Goal: Information Seeking & Learning: Learn about a topic

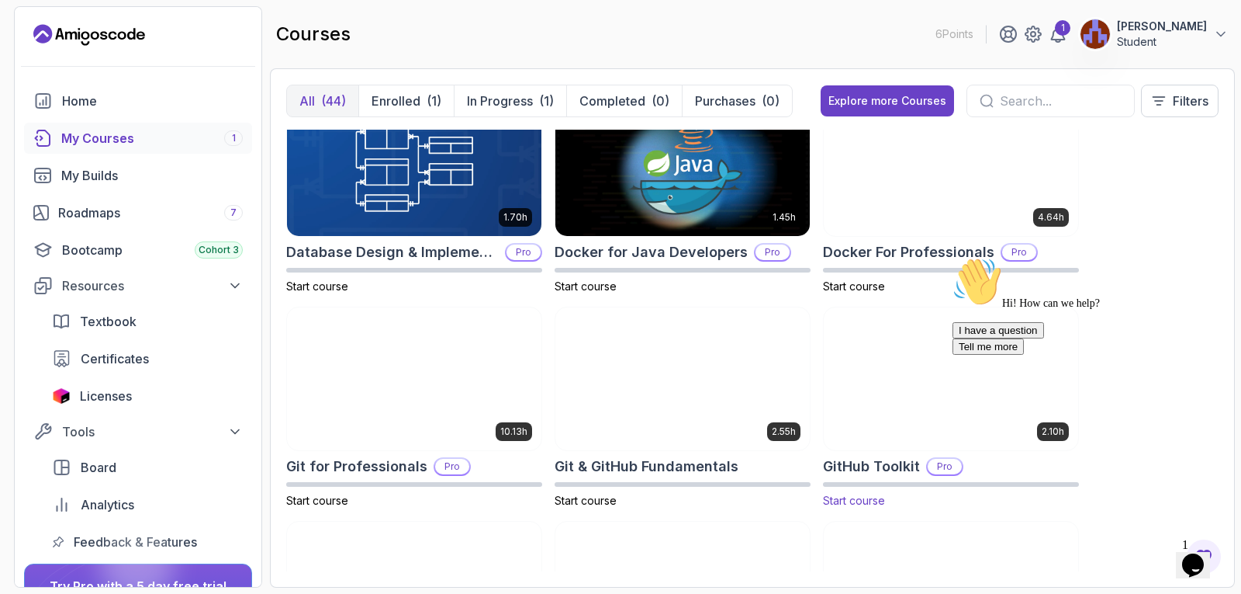
scroll to position [466, 0]
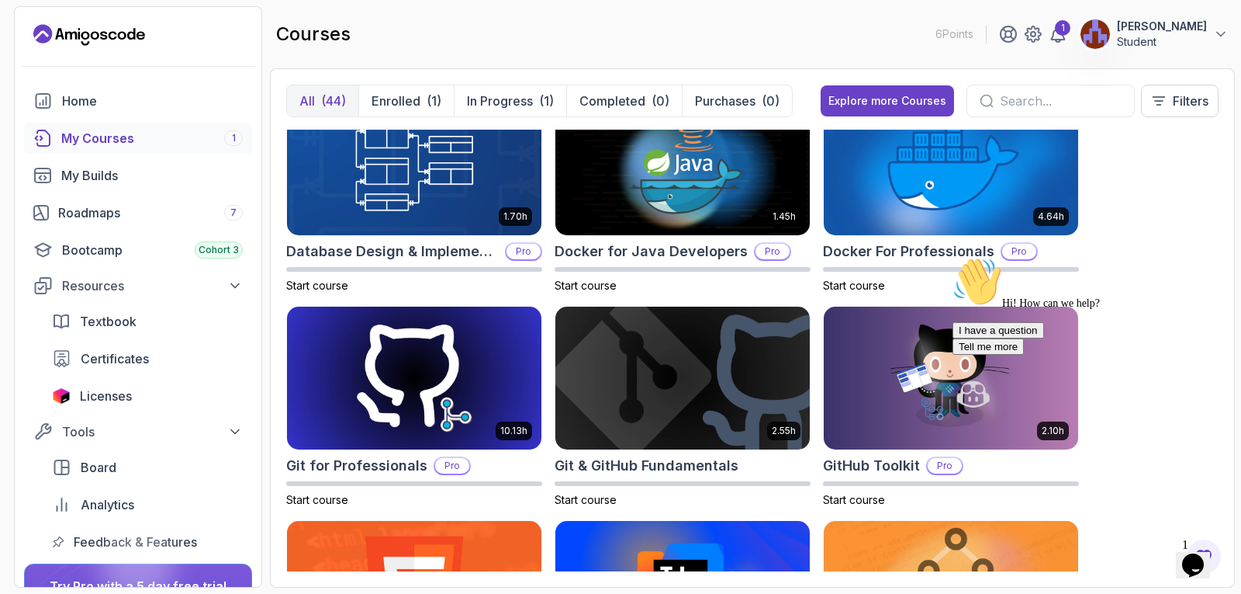
click at [953, 257] on icon "Chat attention grabber" at bounding box center [953, 257] width 0 height 0
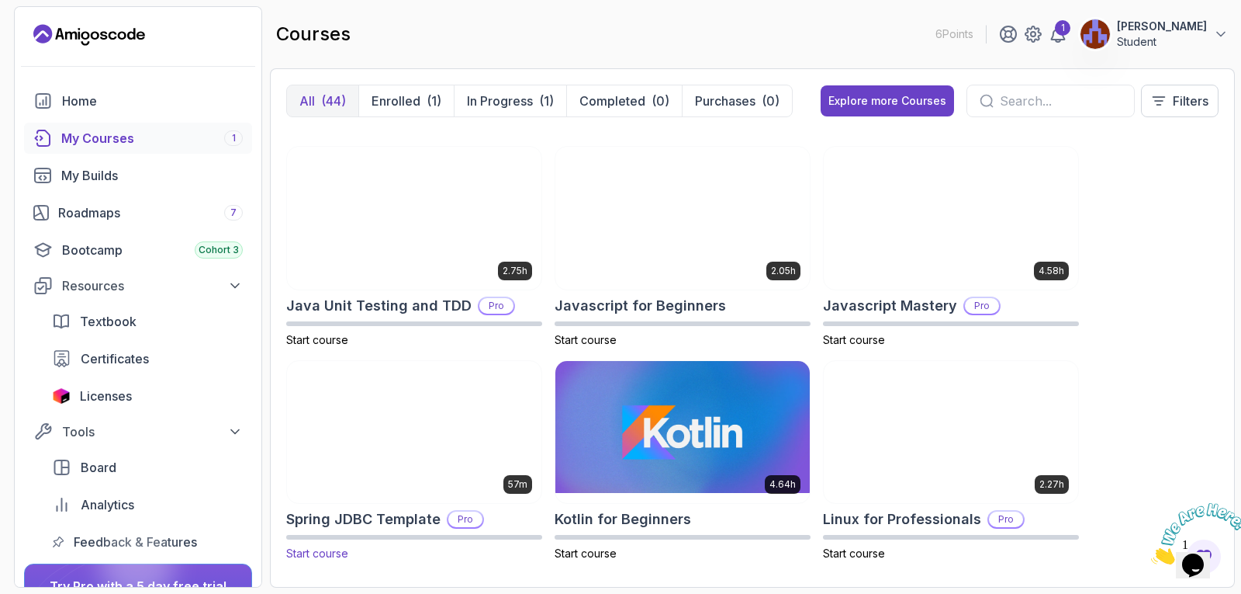
scroll to position [1707, 0]
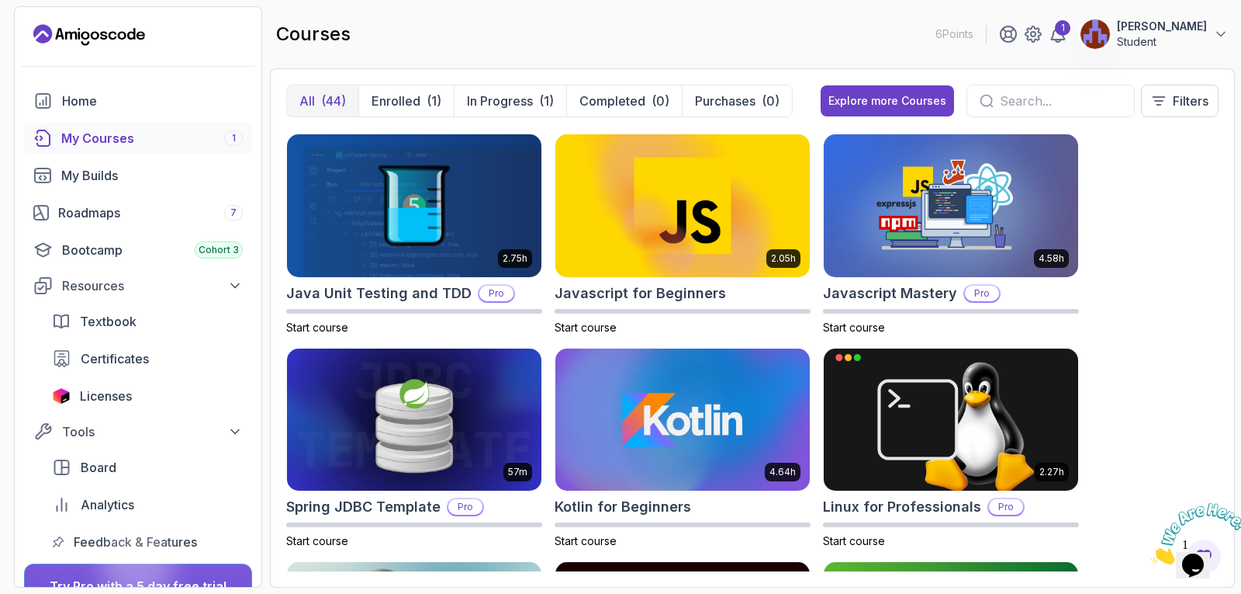
click at [147, 136] on div "My Courses 1" at bounding box center [152, 138] width 182 height 19
click at [406, 107] on p "Enrolled" at bounding box center [396, 101] width 49 height 19
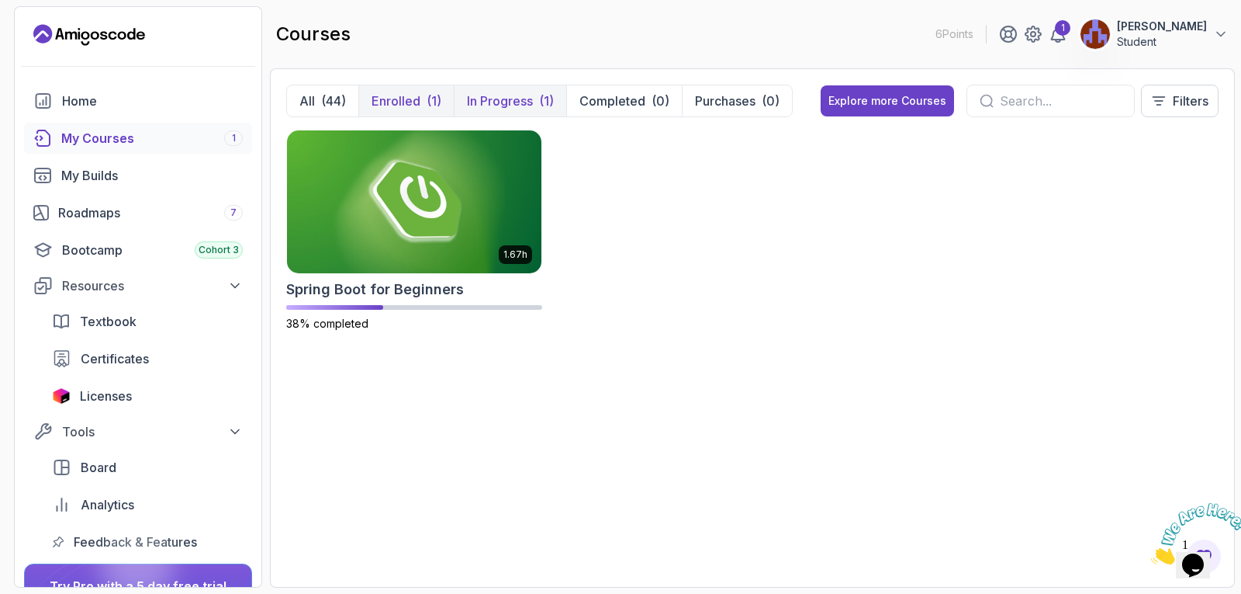
click at [495, 106] on p "In Progress" at bounding box center [500, 101] width 66 height 19
click at [410, 245] on img at bounding box center [414, 201] width 267 height 150
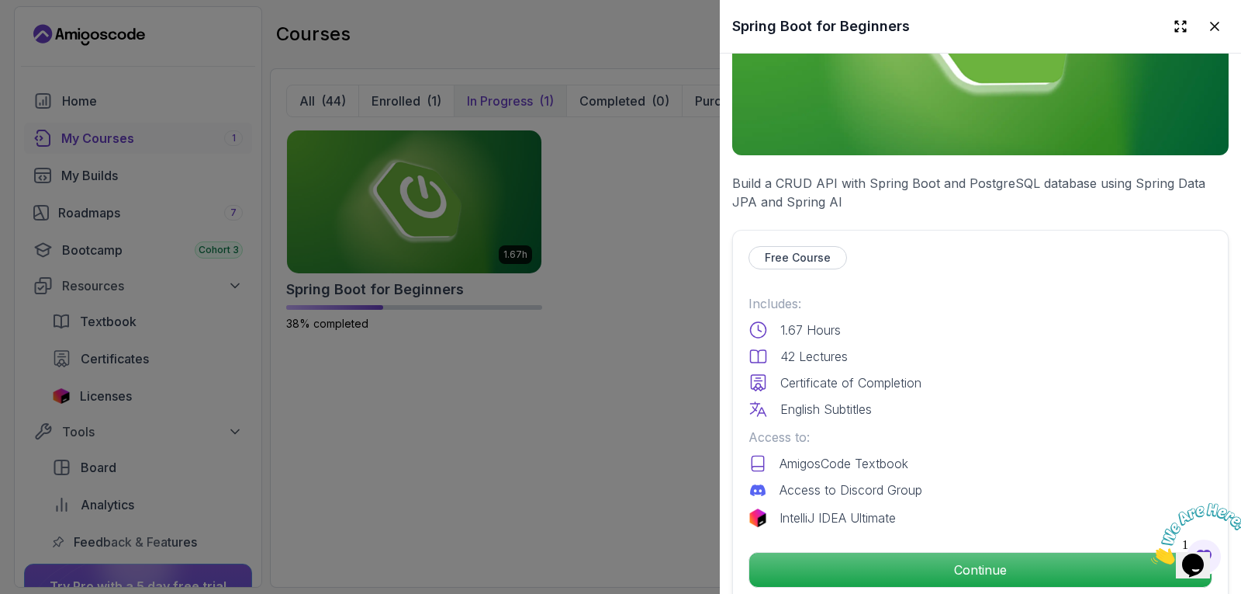
scroll to position [233, 0]
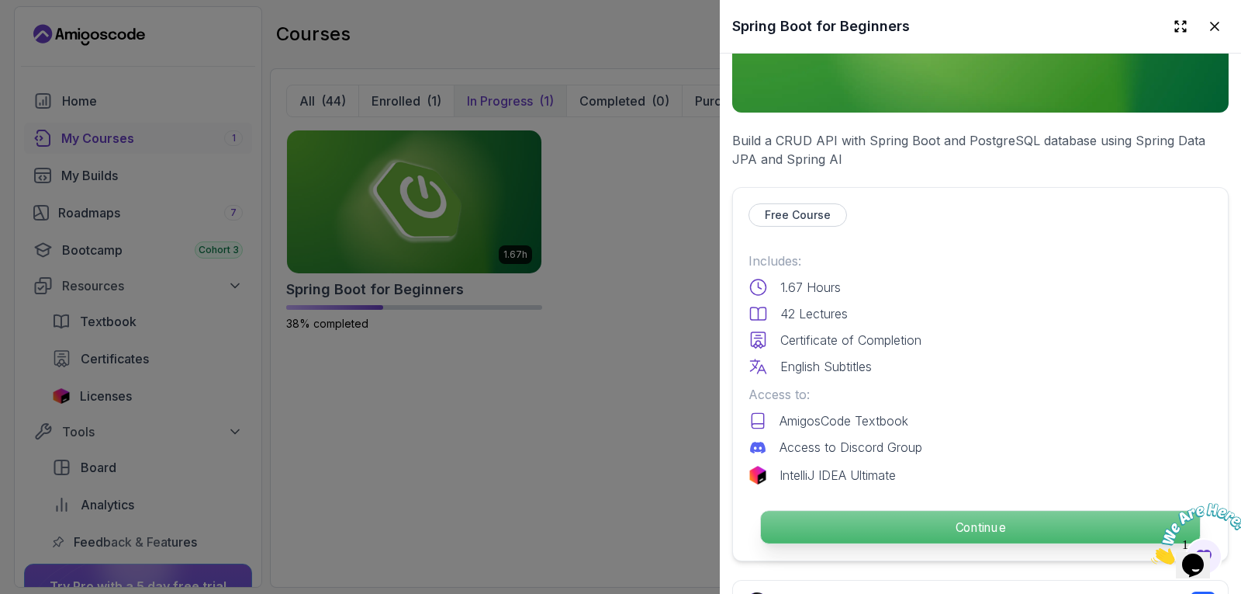
click at [933, 512] on p "Continue" at bounding box center [980, 527] width 439 height 33
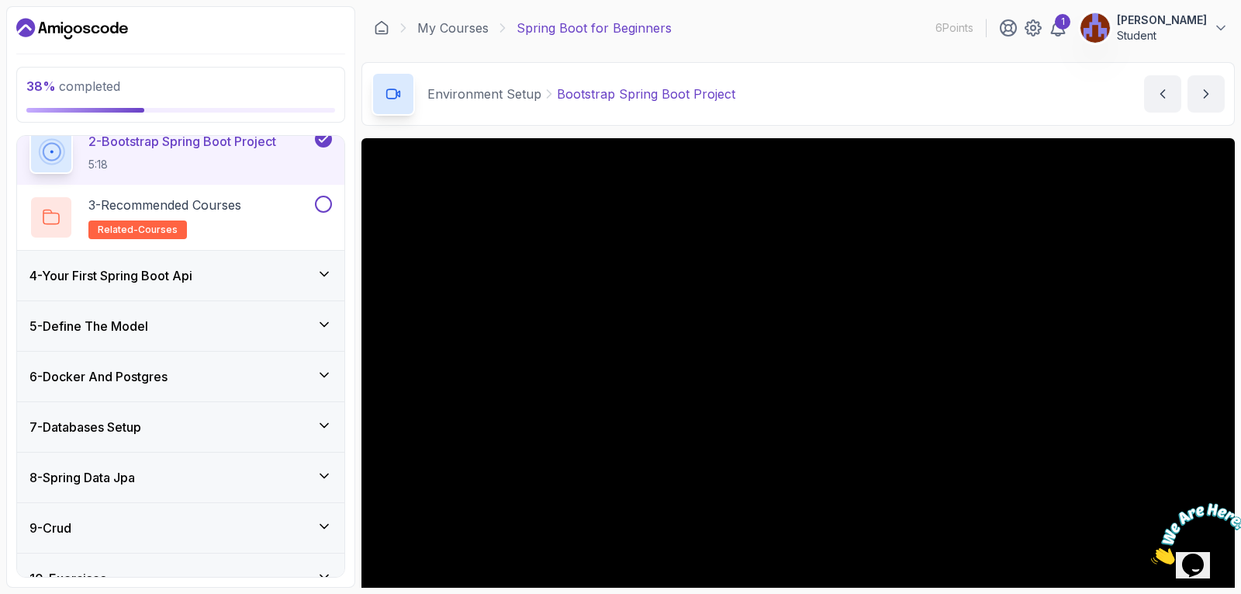
scroll to position [233, 0]
click at [319, 203] on button at bounding box center [323, 203] width 17 height 17
click at [179, 213] on h2 "3 - Recommended Courses related-courses" at bounding box center [164, 216] width 153 height 43
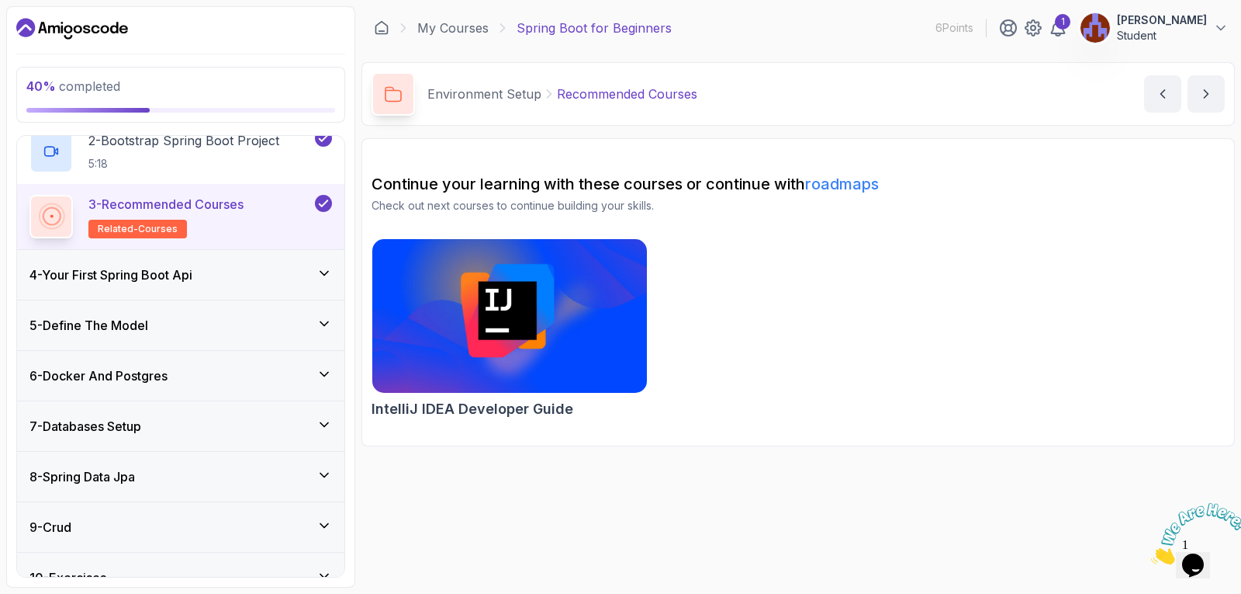
scroll to position [243, 0]
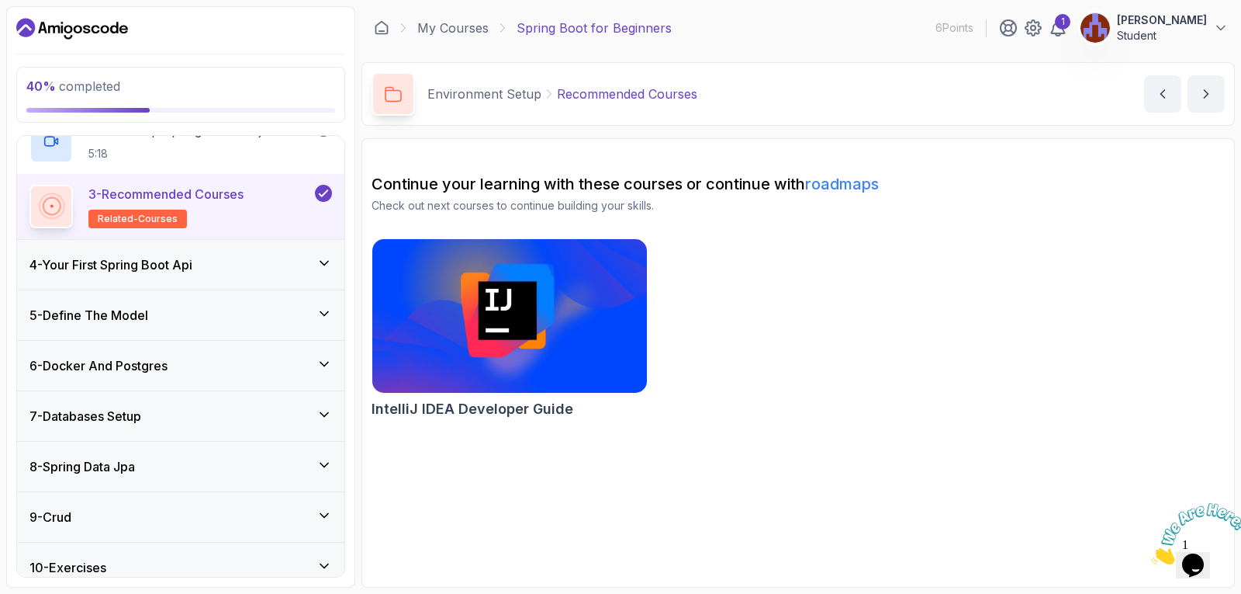
click at [330, 263] on icon at bounding box center [325, 263] width 16 height 16
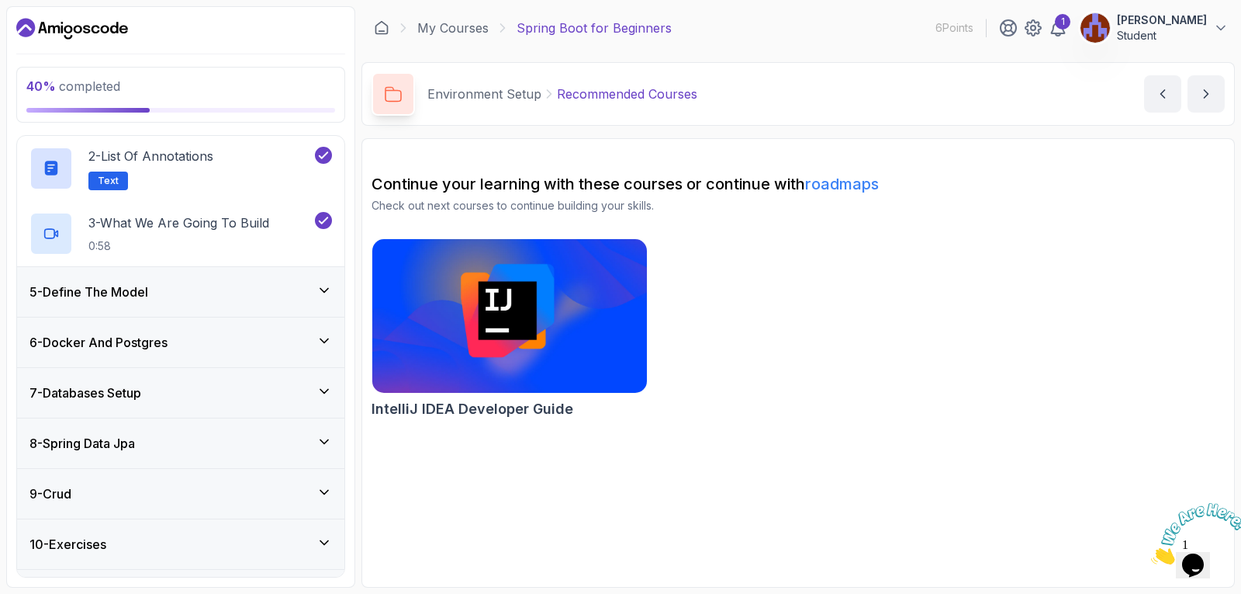
scroll to position [319, 0]
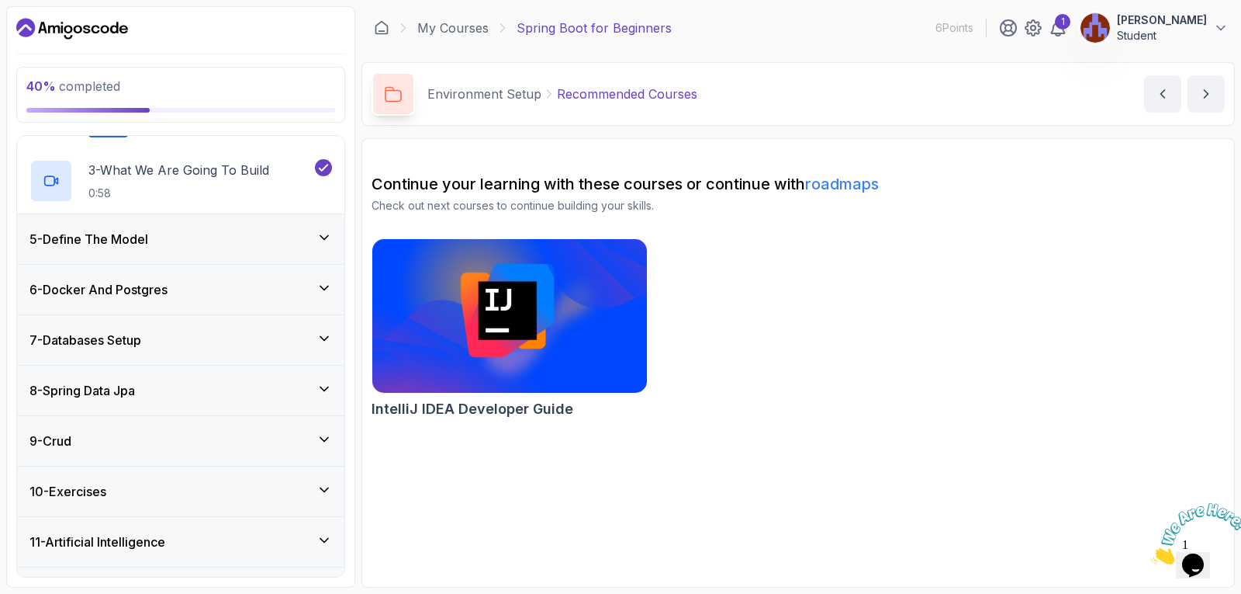
click at [320, 236] on icon at bounding box center [324, 237] width 8 height 4
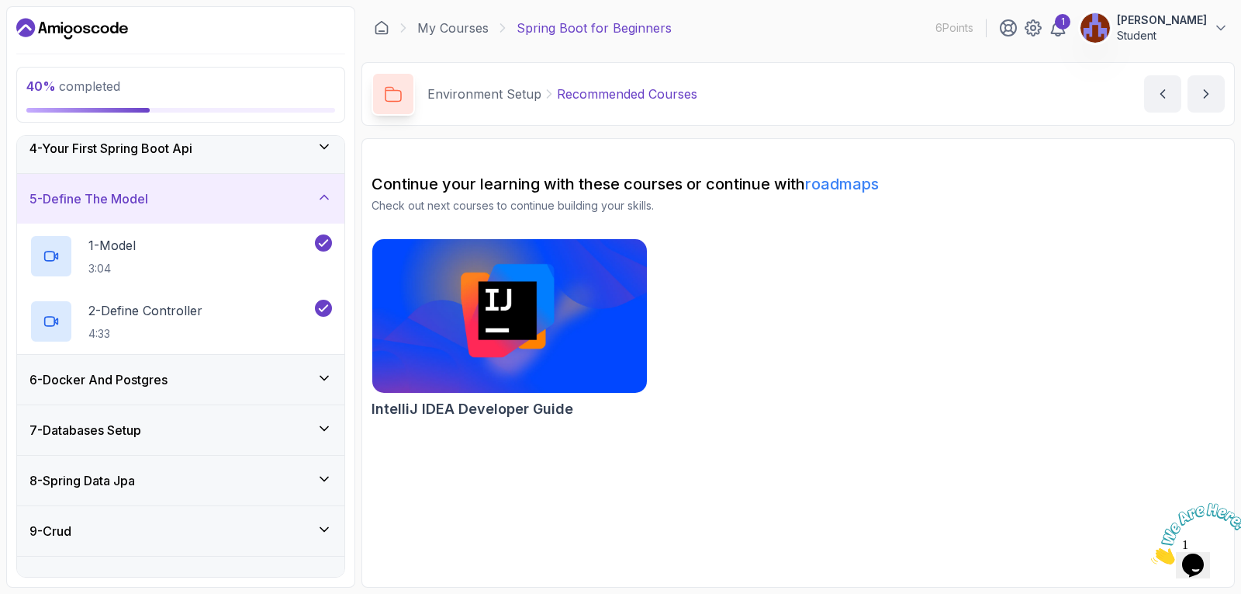
click at [320, 377] on icon at bounding box center [325, 378] width 16 height 16
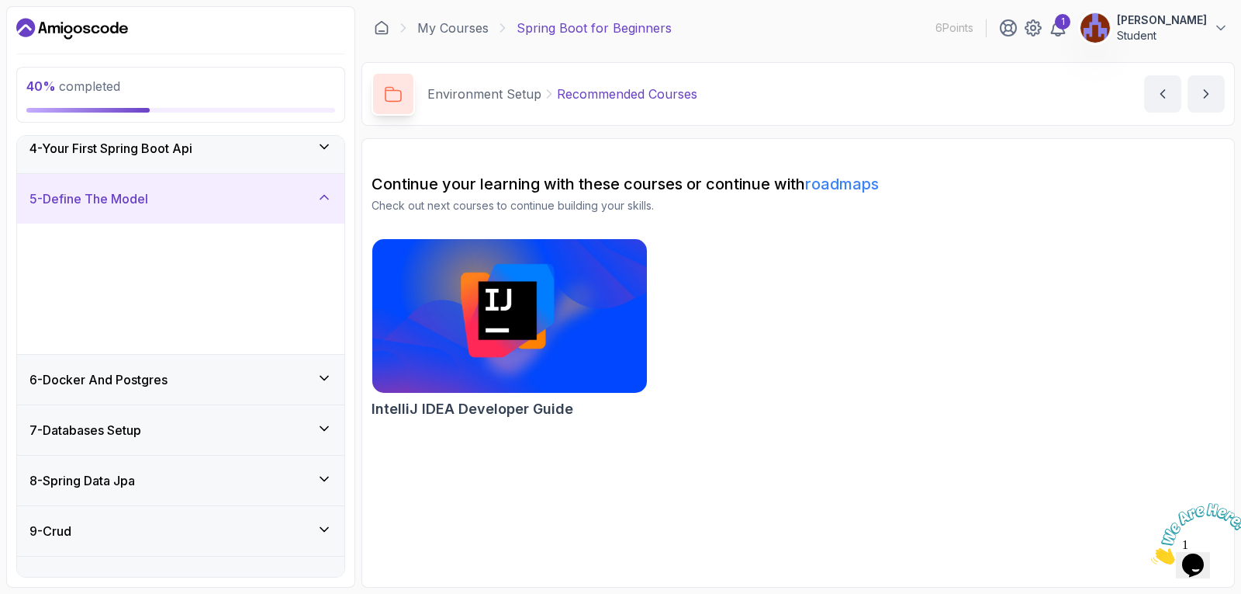
click at [320, 377] on icon at bounding box center [325, 378] width 16 height 16
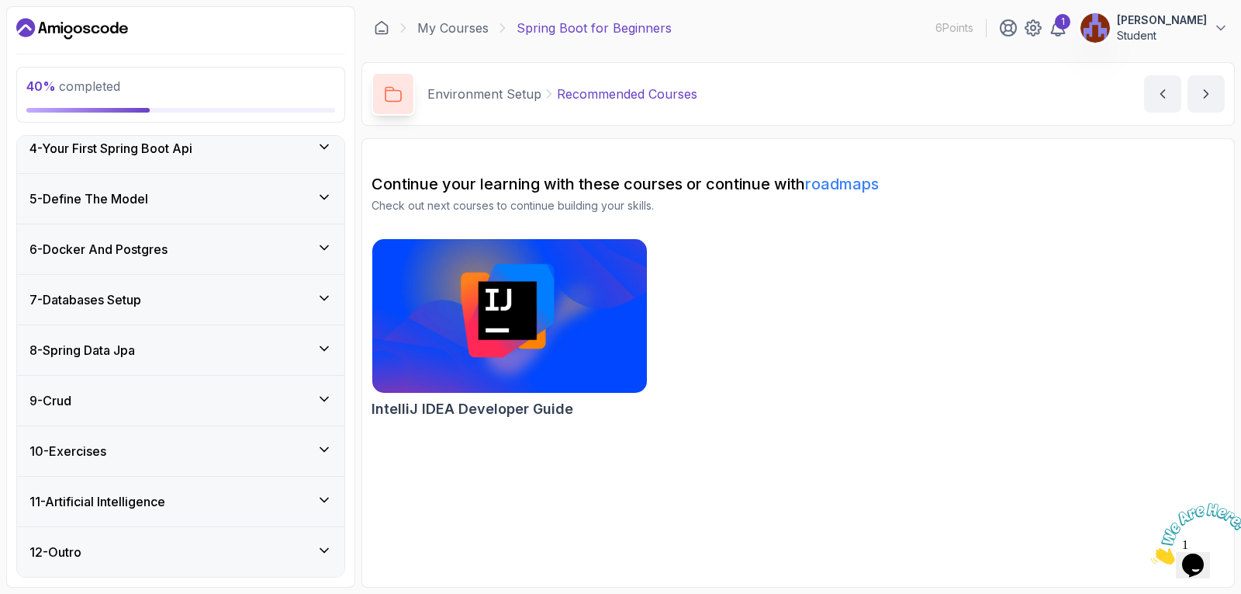
click at [320, 198] on icon at bounding box center [325, 197] width 16 height 16
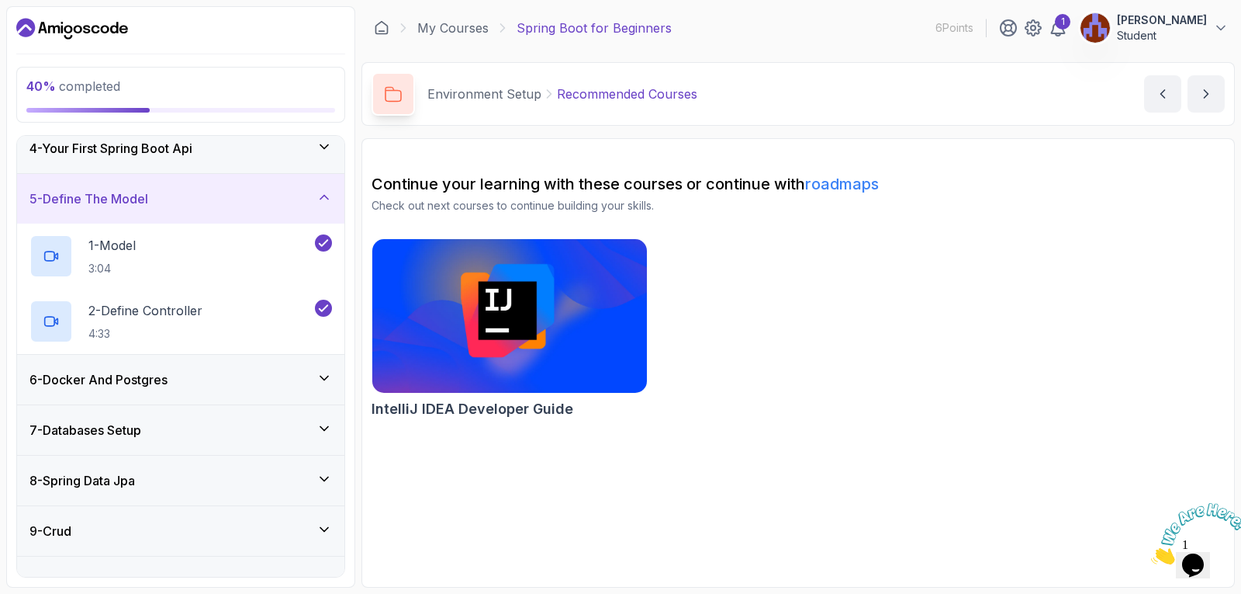
click at [326, 379] on icon at bounding box center [325, 378] width 16 height 16
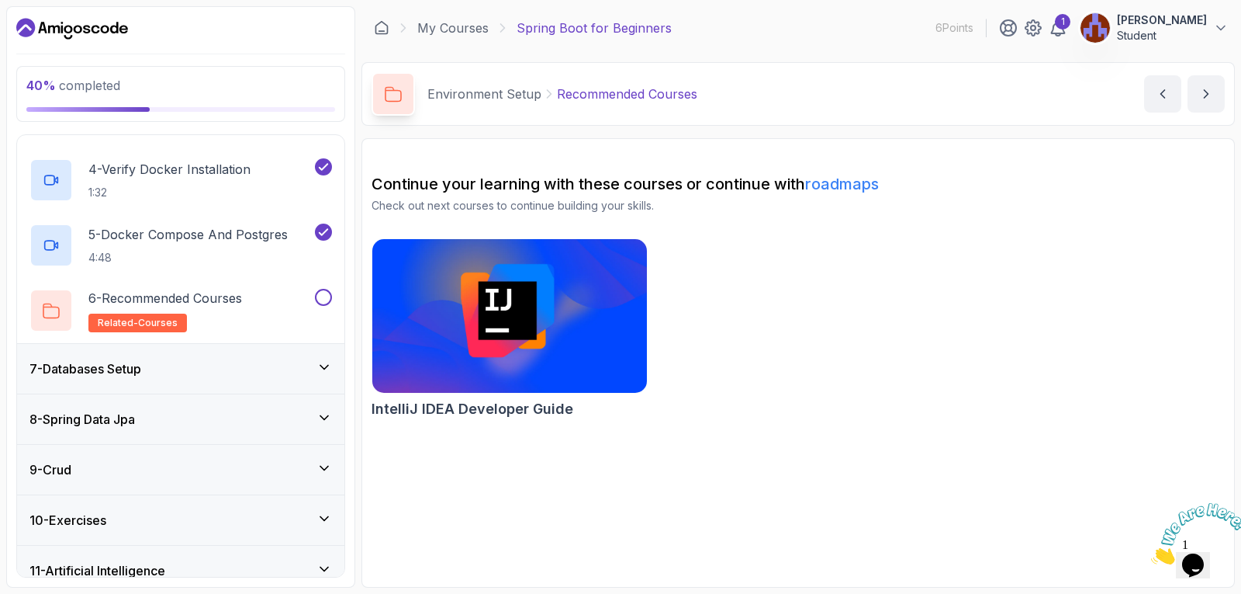
scroll to position [554, 0]
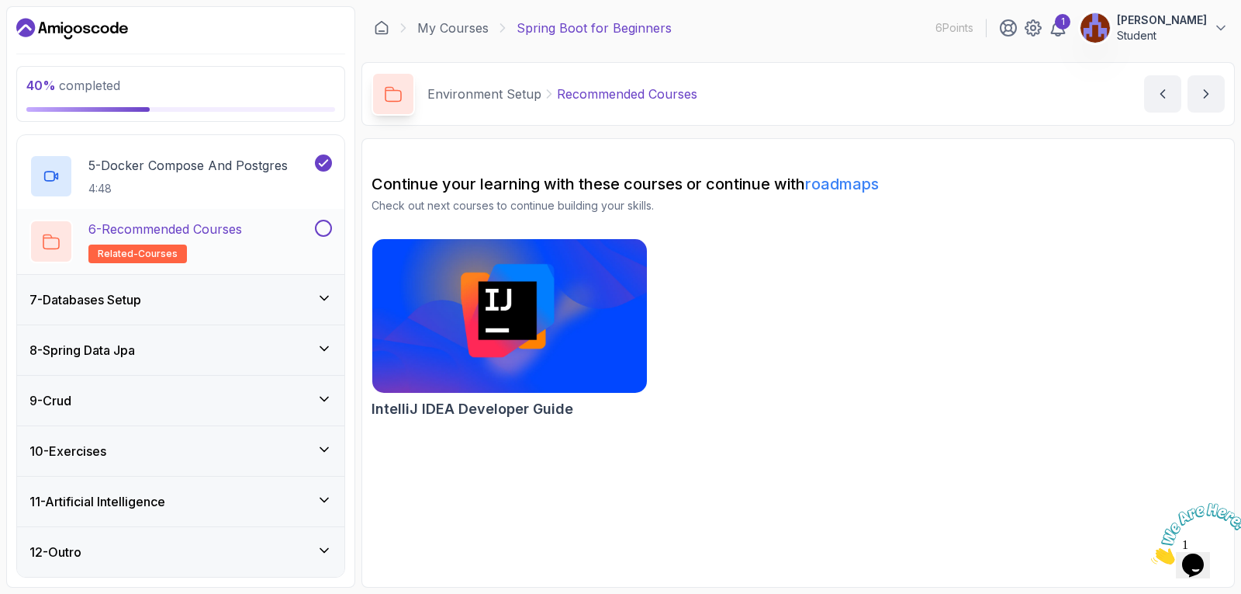
click at [322, 232] on button at bounding box center [323, 228] width 17 height 17
click at [262, 255] on div "6 - Recommended Courses related-courses" at bounding box center [170, 241] width 282 height 43
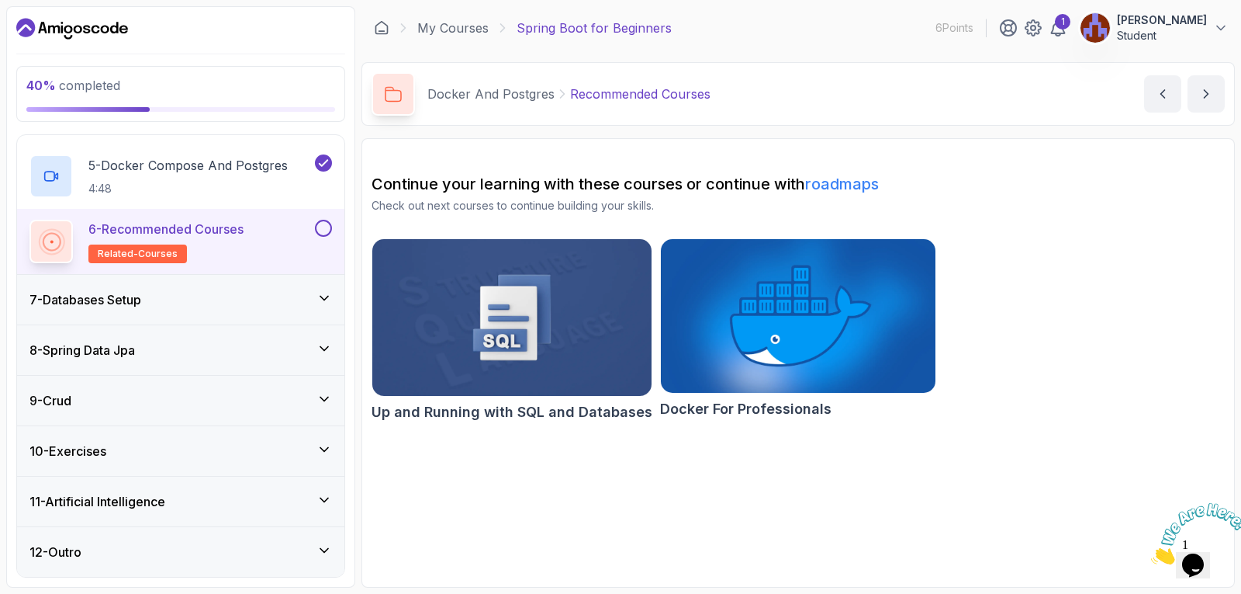
click at [332, 295] on div "7 - Databases Setup" at bounding box center [180, 300] width 327 height 50
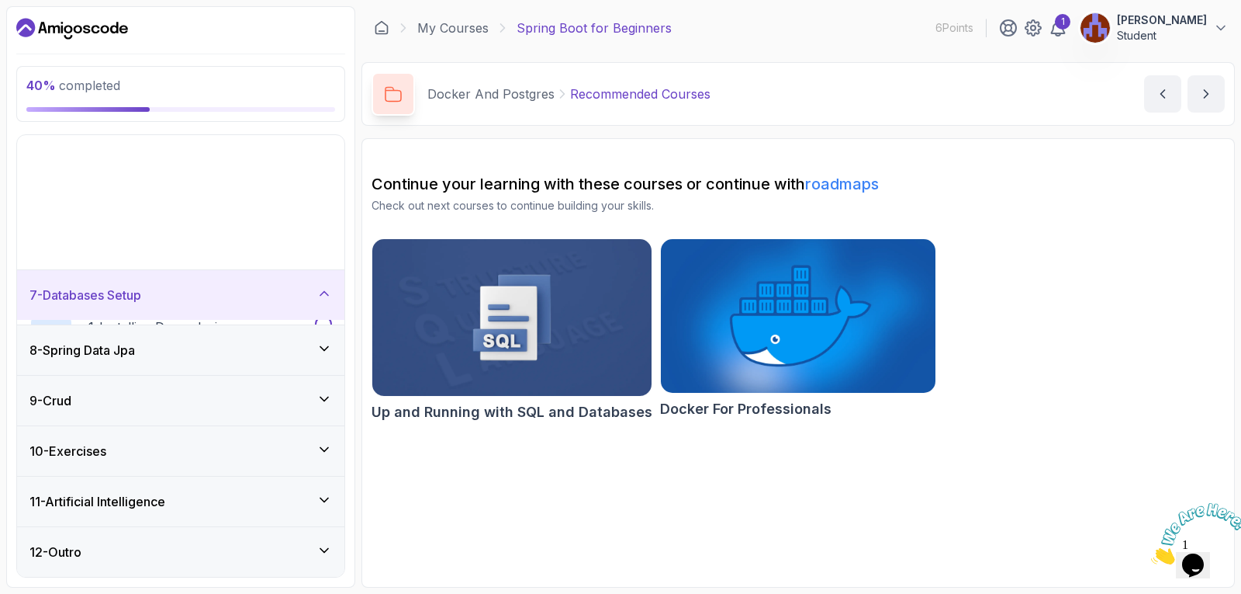
scroll to position [164, 0]
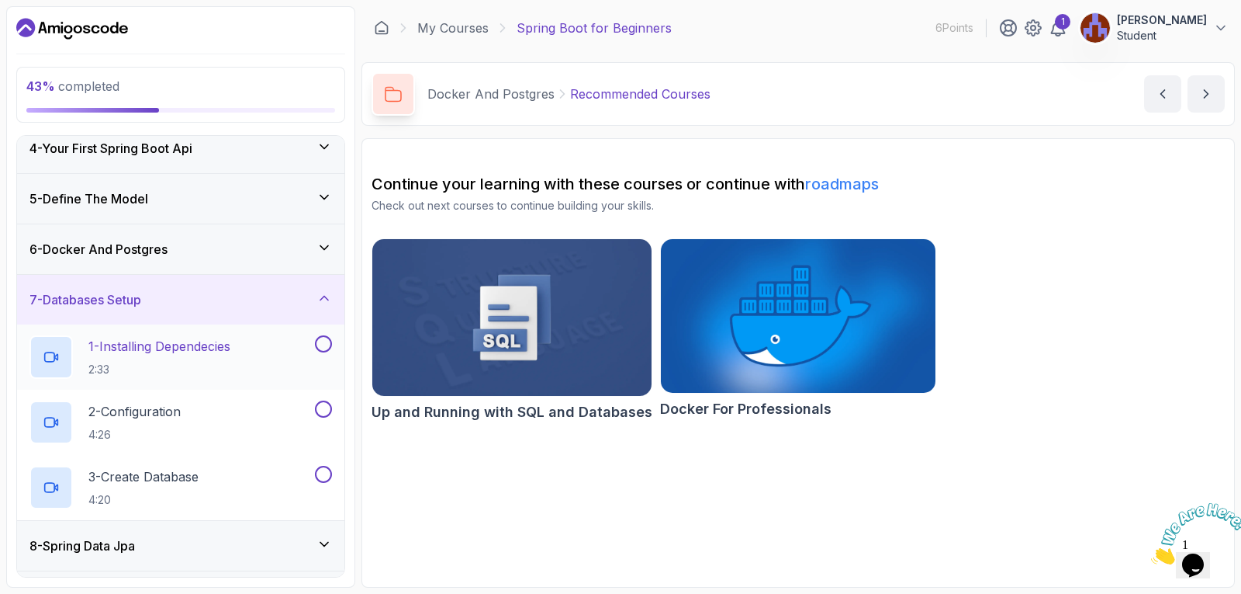
click at [319, 344] on button at bounding box center [323, 343] width 17 height 17
click at [317, 409] on button at bounding box center [323, 408] width 17 height 17
click at [321, 473] on button at bounding box center [323, 474] width 17 height 17
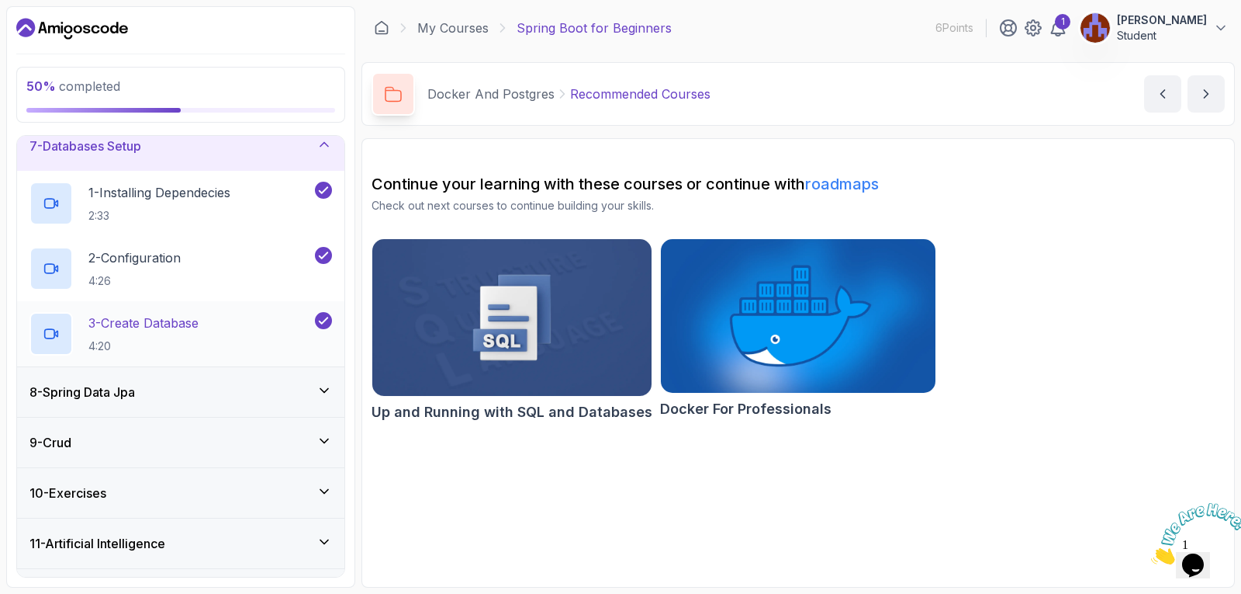
scroll to position [204, 0]
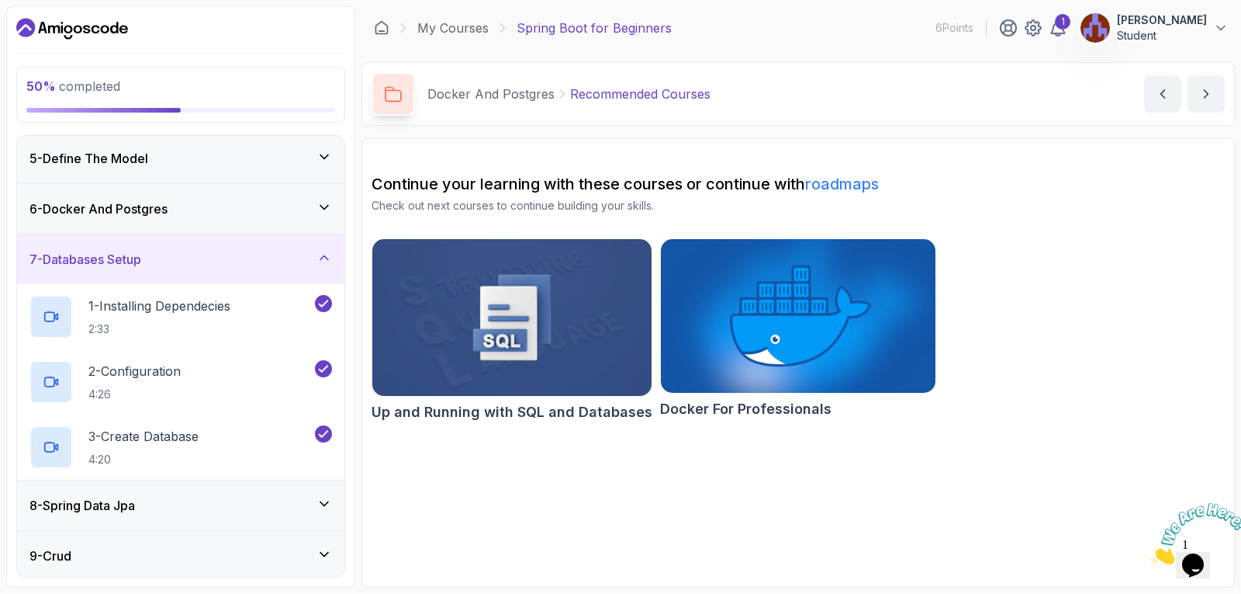
click at [317, 502] on div "8 - Spring Data Jpa" at bounding box center [180, 505] width 303 height 19
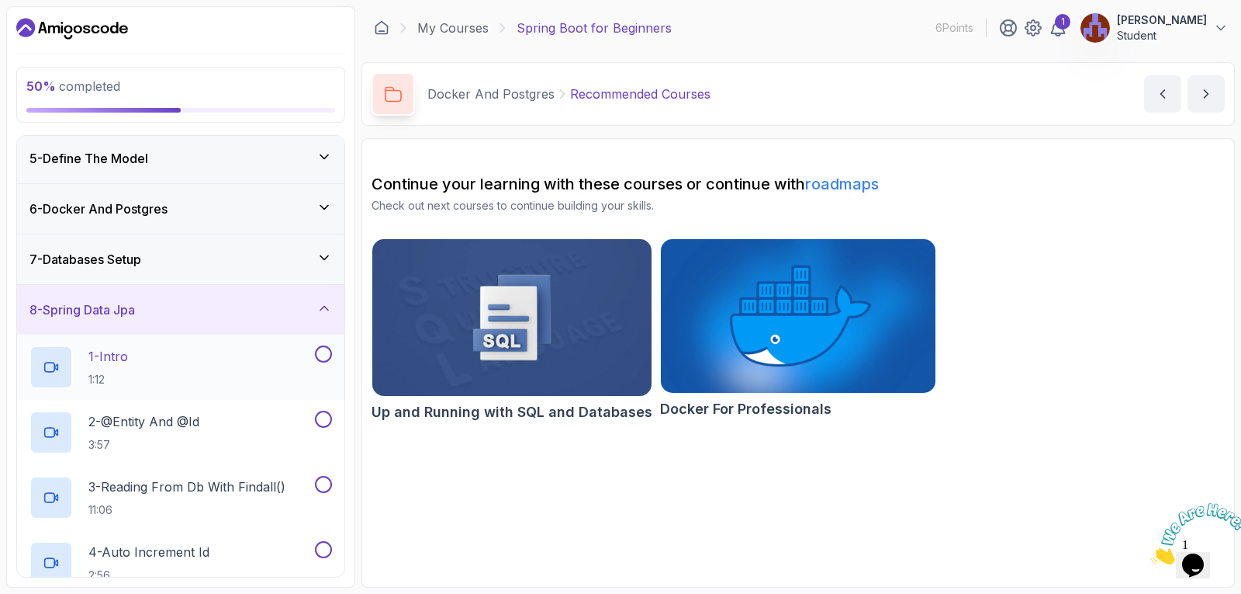
click at [319, 351] on button at bounding box center [323, 353] width 17 height 17
click at [321, 420] on button at bounding box center [323, 418] width 17 height 17
click at [320, 486] on button at bounding box center [323, 484] width 17 height 17
click at [327, 549] on button at bounding box center [323, 549] width 17 height 17
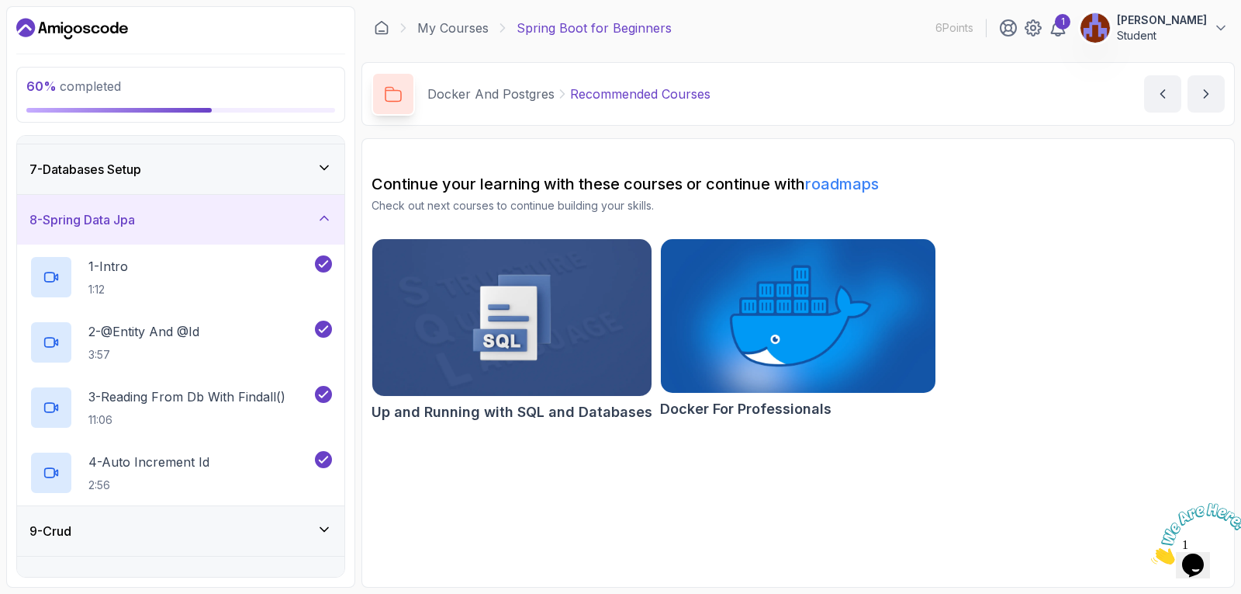
scroll to position [424, 0]
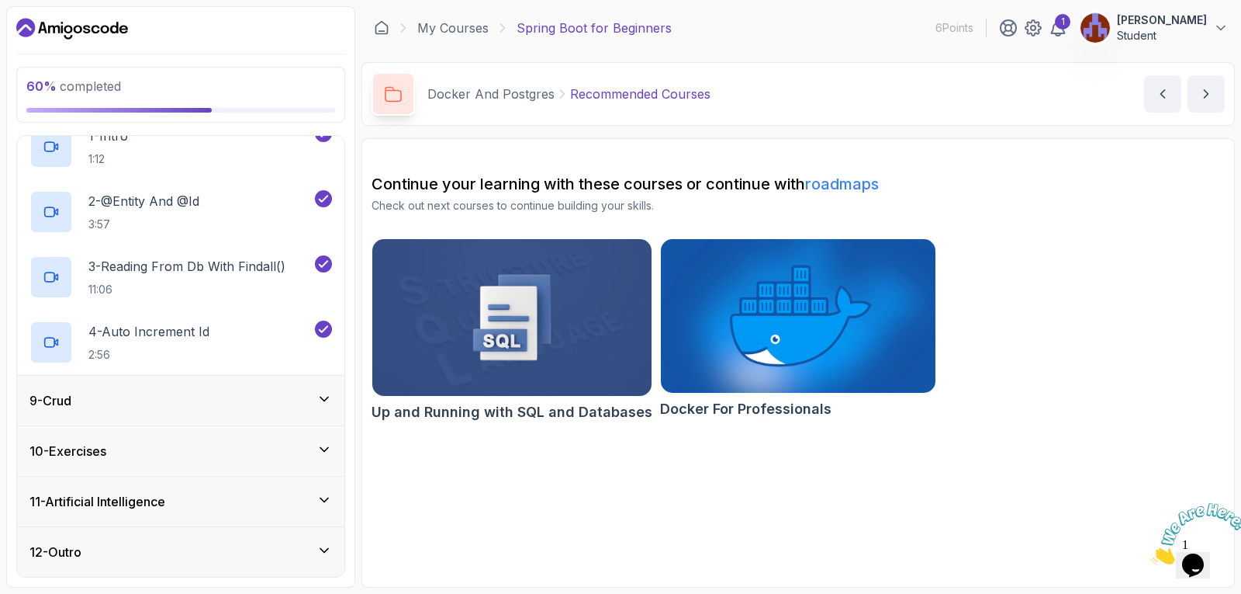
click at [327, 400] on icon at bounding box center [325, 399] width 16 height 16
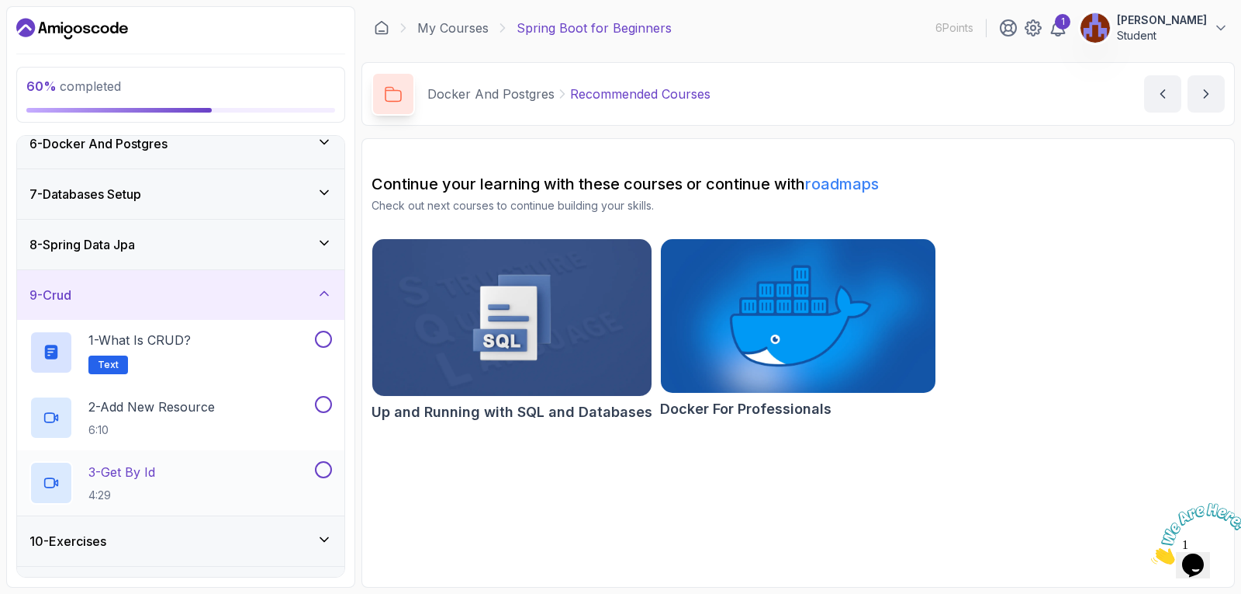
scroll to position [282, 0]
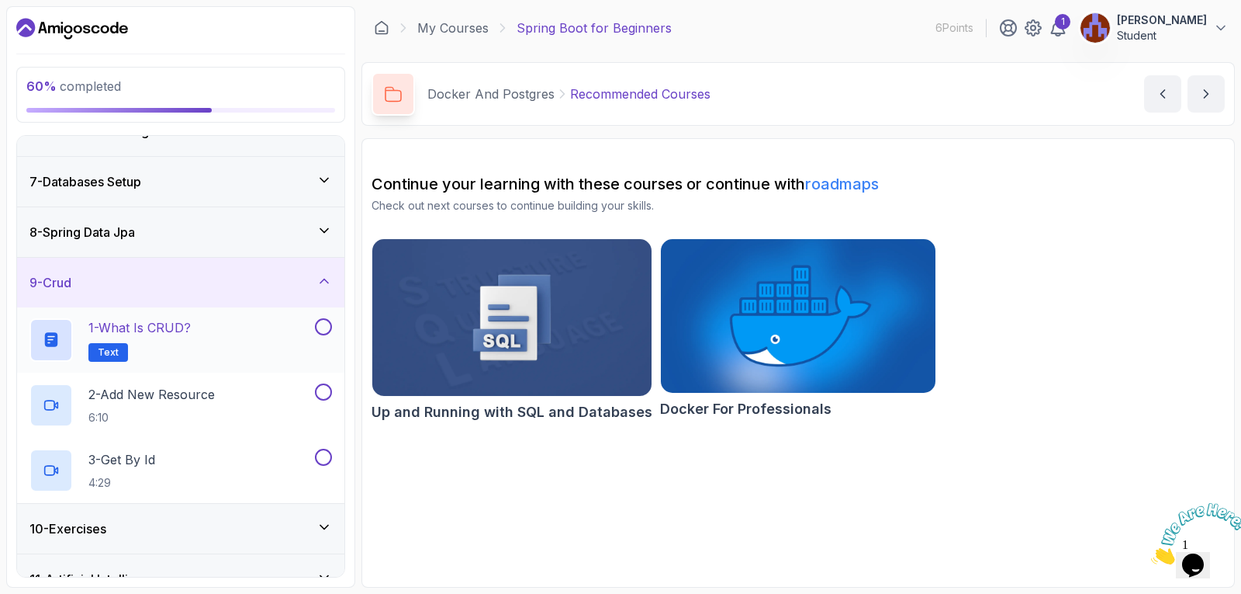
click at [322, 330] on button at bounding box center [323, 326] width 17 height 17
click at [317, 394] on button at bounding box center [323, 391] width 17 height 17
click at [322, 455] on button at bounding box center [323, 456] width 17 height 17
click at [319, 325] on button at bounding box center [323, 326] width 17 height 17
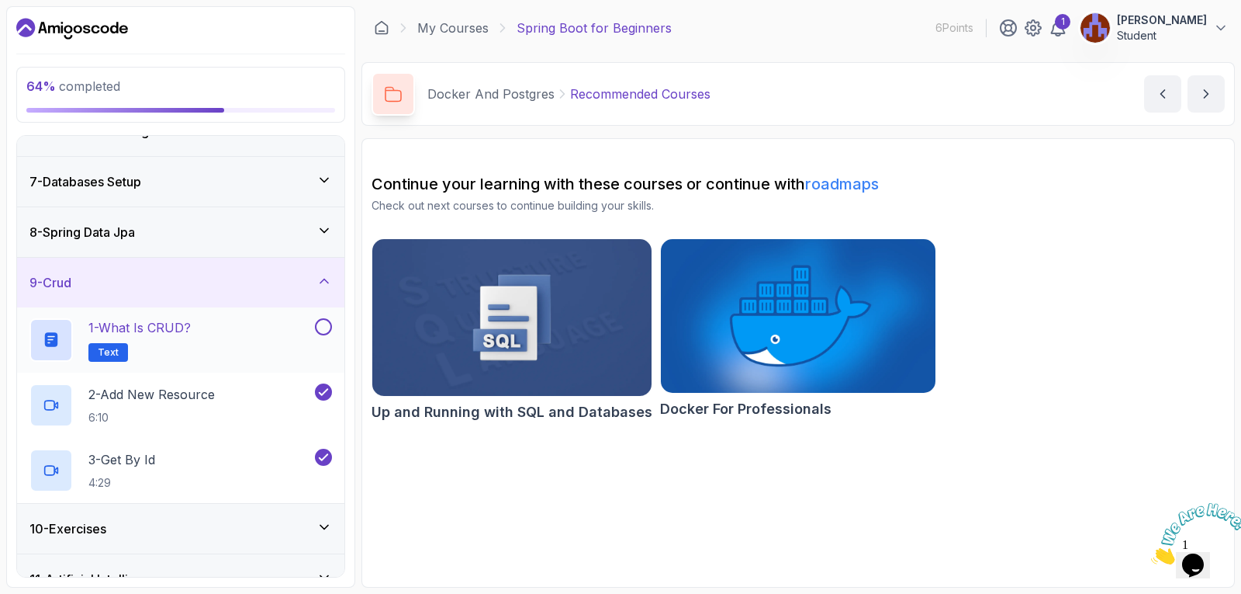
click at [320, 330] on button at bounding box center [323, 326] width 17 height 17
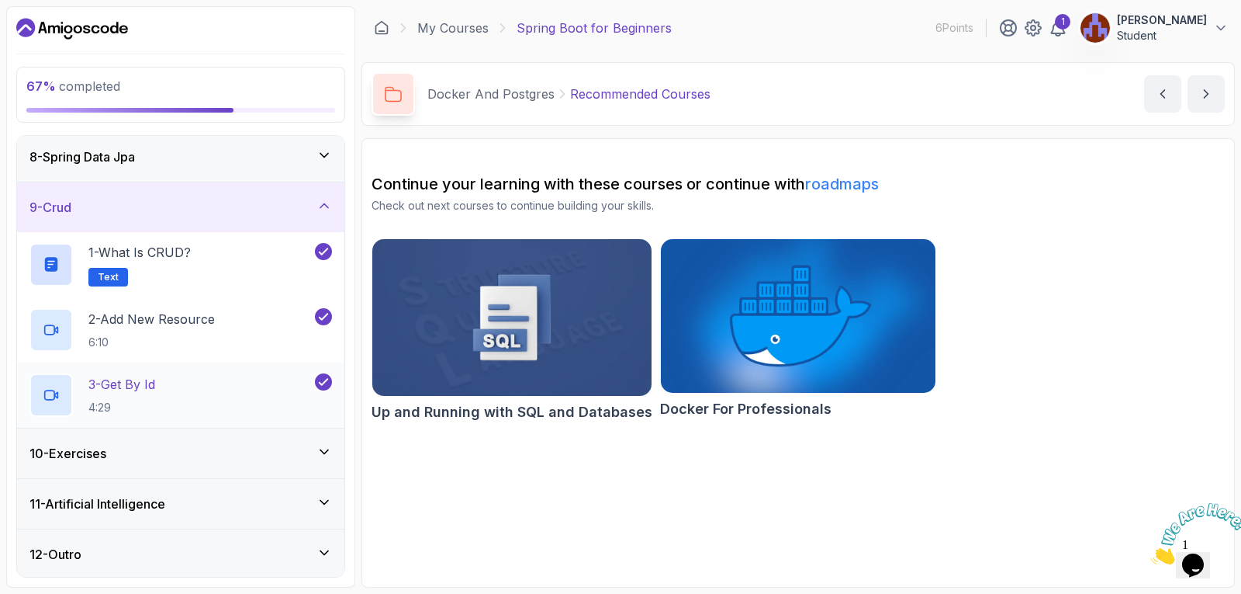
scroll to position [359, 0]
click at [329, 504] on icon at bounding box center [325, 500] width 16 height 16
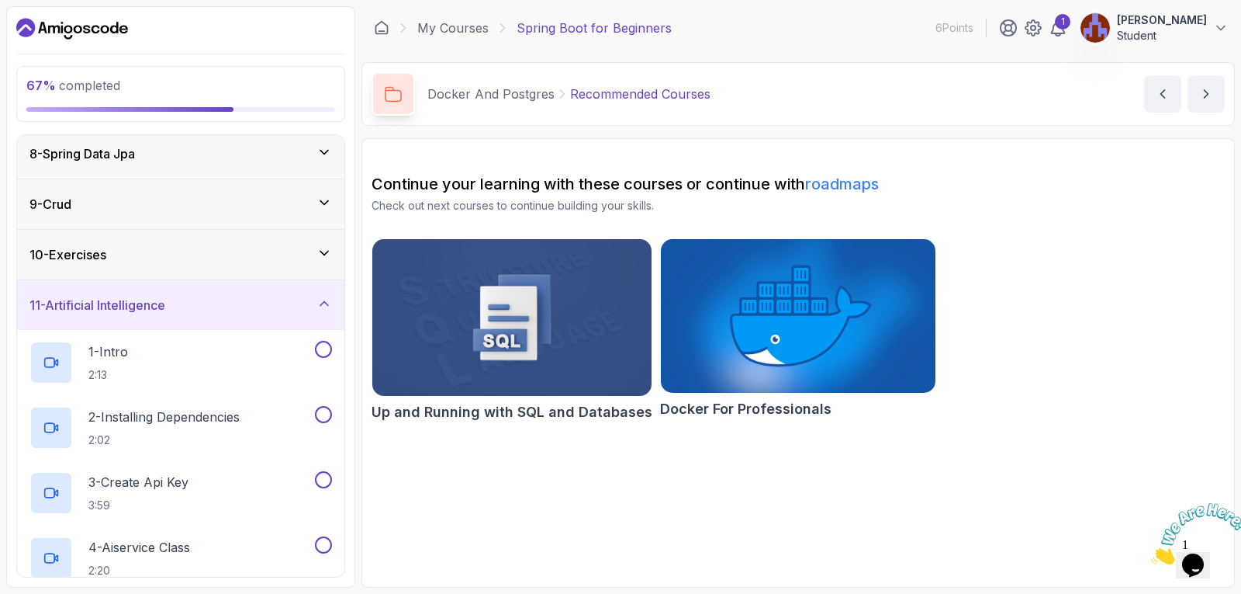
click at [321, 304] on icon at bounding box center [324, 304] width 8 height 4
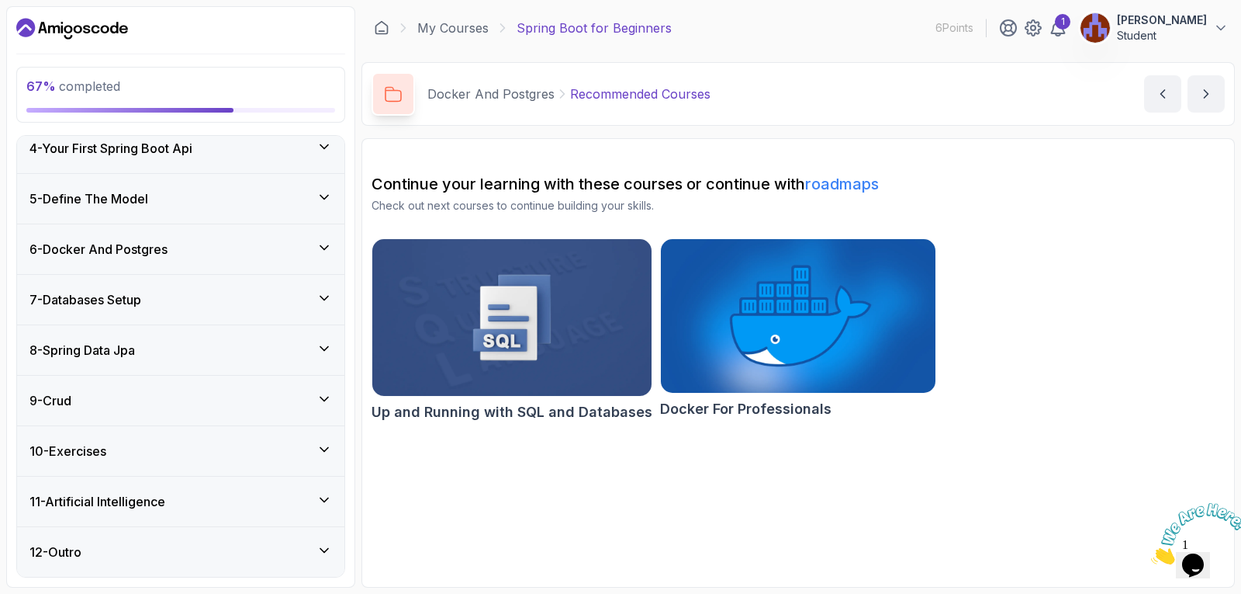
scroll to position [164, 0]
click at [320, 447] on icon at bounding box center [325, 449] width 16 height 16
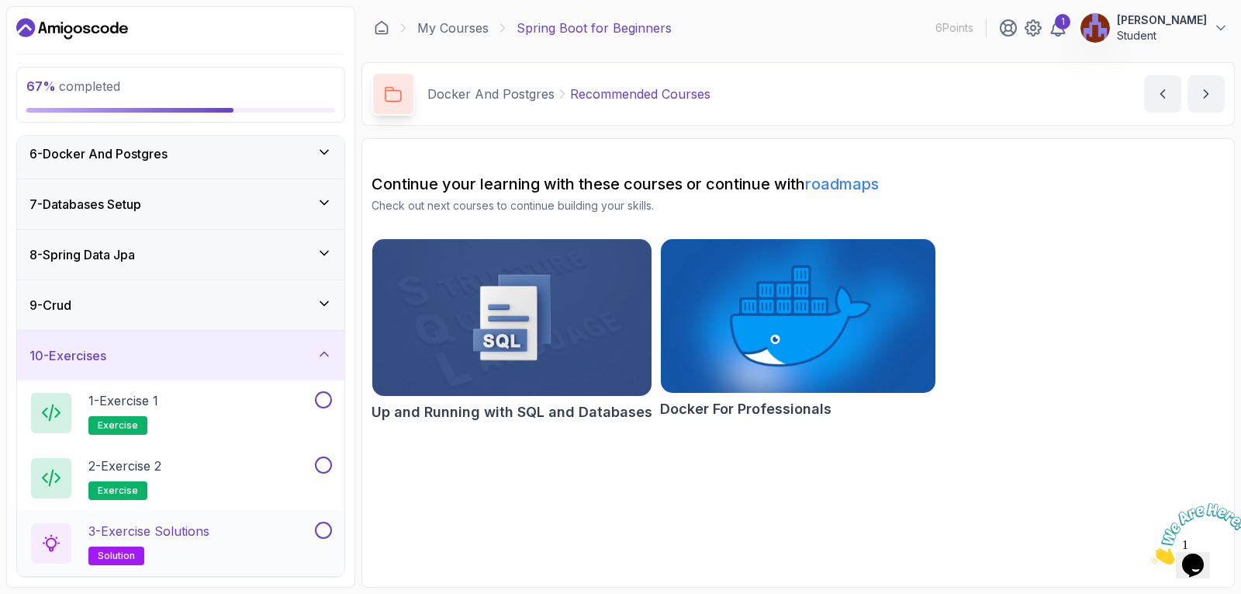
scroll to position [319, 0]
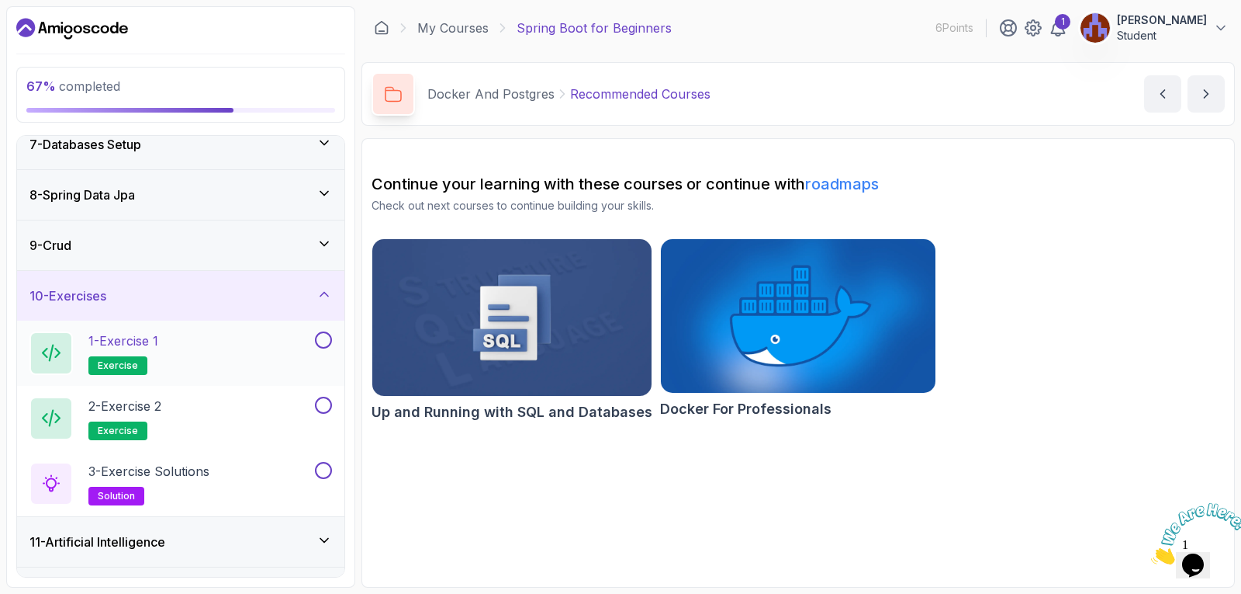
click at [119, 365] on span "exercise" at bounding box center [118, 365] width 40 height 12
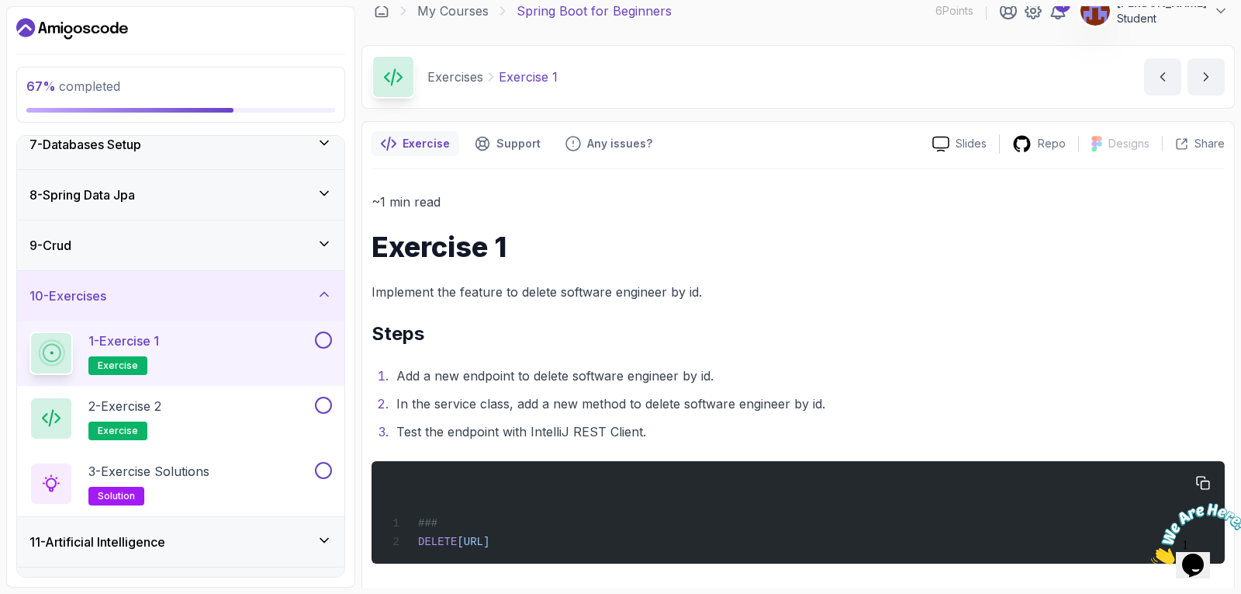
scroll to position [26, 0]
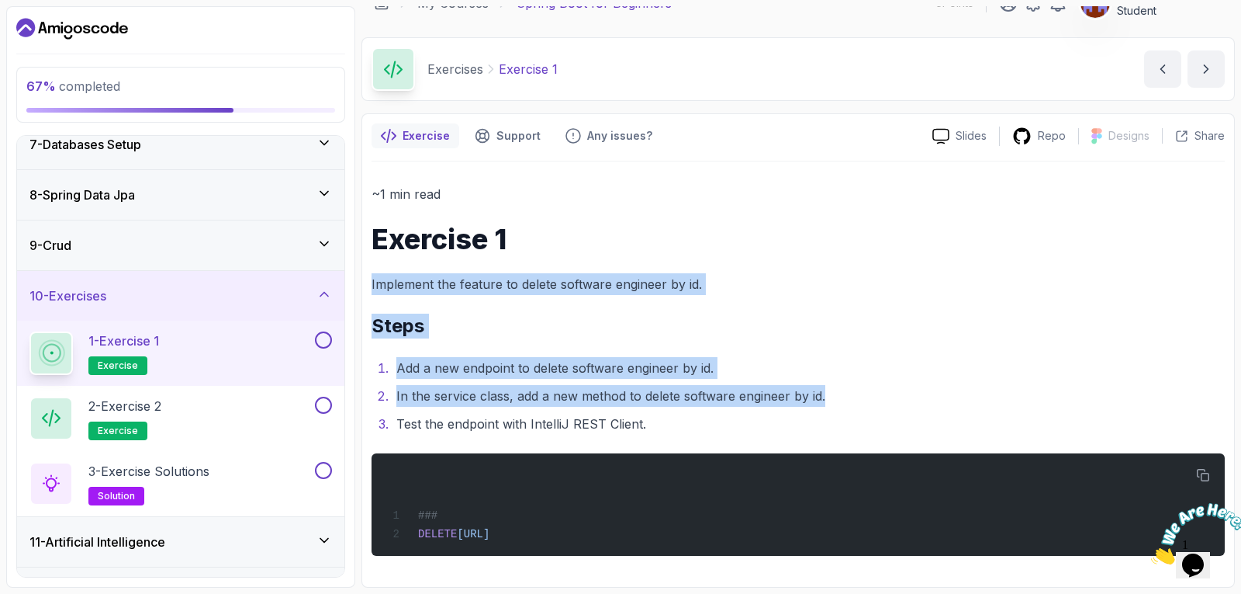
drag, startPoint x: 943, startPoint y: 383, endPoint x: 965, endPoint y: 234, distance: 149.9
click at [965, 234] on div "~1 min read Exercise 1 Implement the feature to delete software engineer by id.…" at bounding box center [798, 369] width 853 height 372
click at [739, 333] on h2 "Steps" at bounding box center [798, 325] width 853 height 25
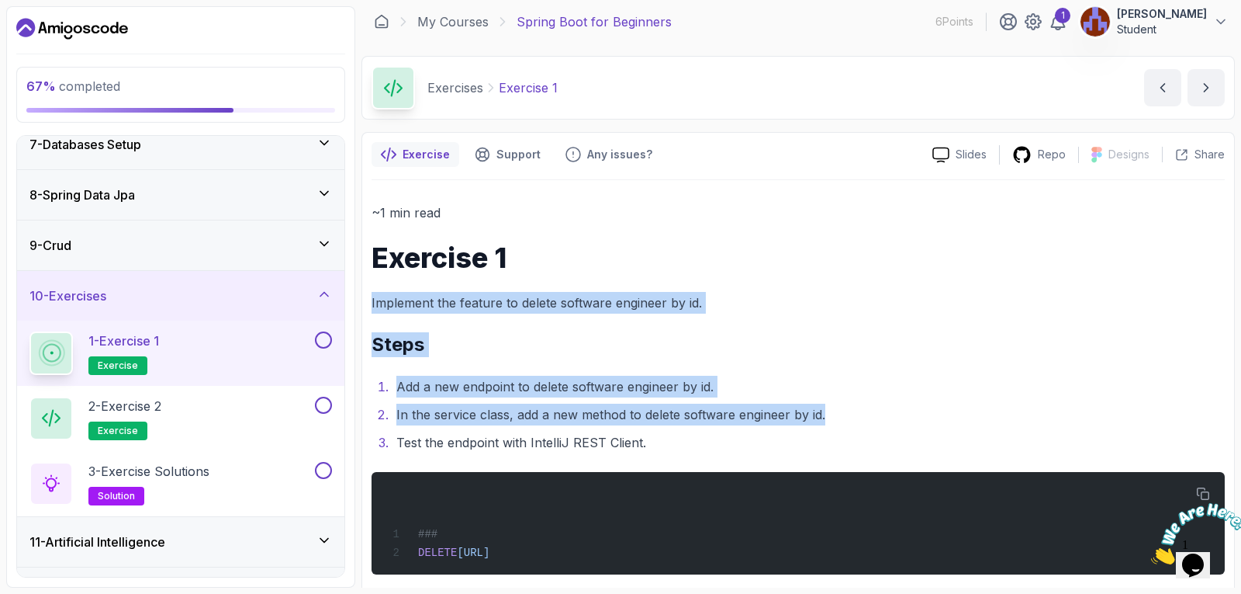
scroll to position [0, 0]
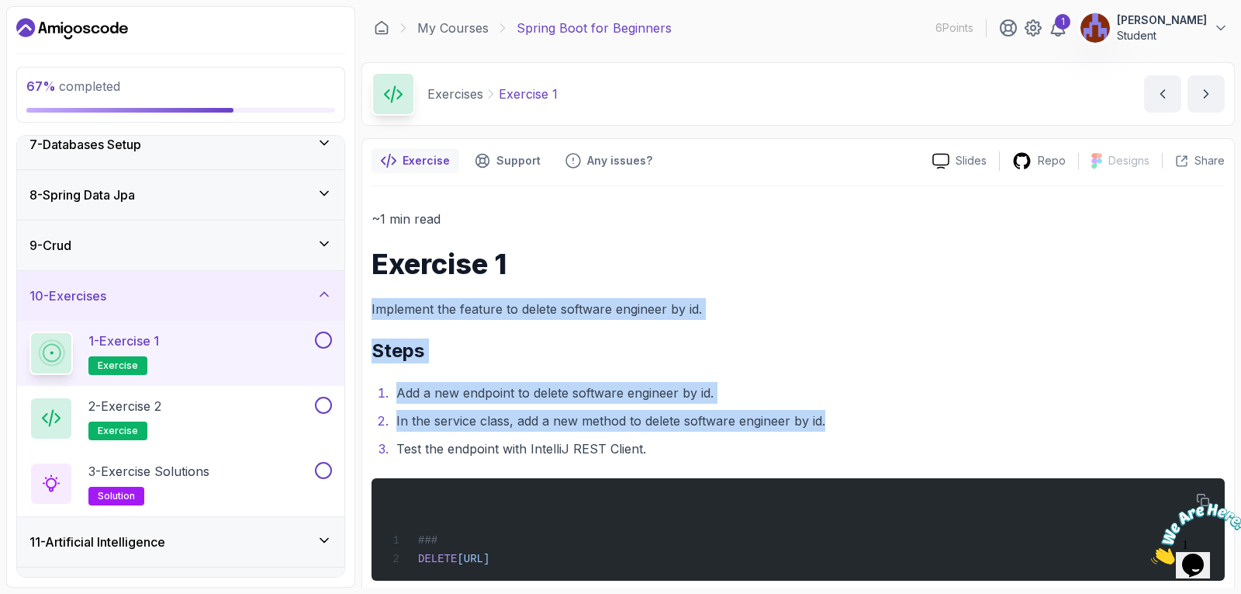
click at [766, 248] on h1 "Exercise 1" at bounding box center [798, 263] width 853 height 31
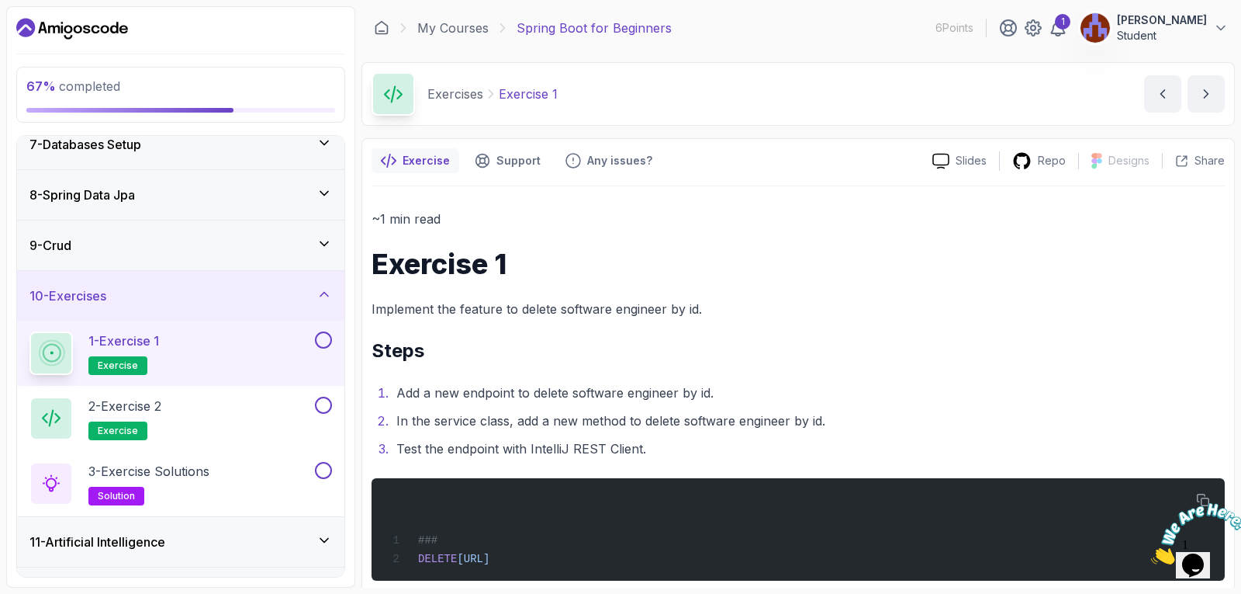
click at [715, 178] on div "Exercise Support Any issues? Slides Repo Designs Design not available Share ~1 …" at bounding box center [799, 375] width 874 height 474
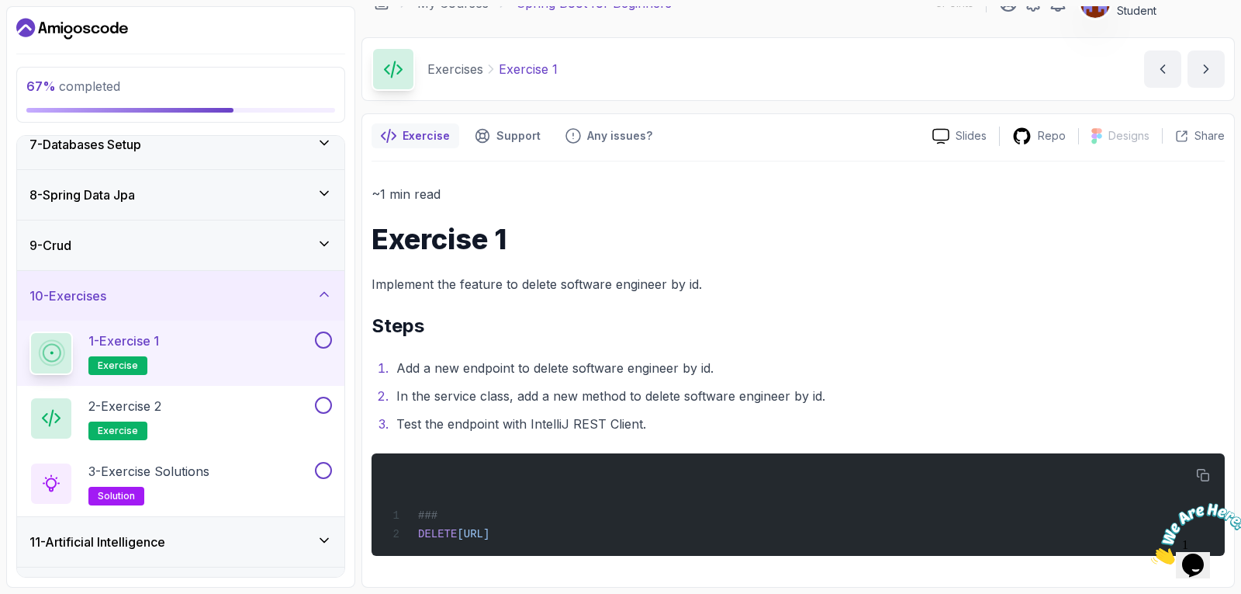
click at [324, 337] on button at bounding box center [323, 339] width 17 height 17
click at [324, 407] on button at bounding box center [323, 404] width 17 height 17
click at [327, 471] on button at bounding box center [323, 470] width 17 height 17
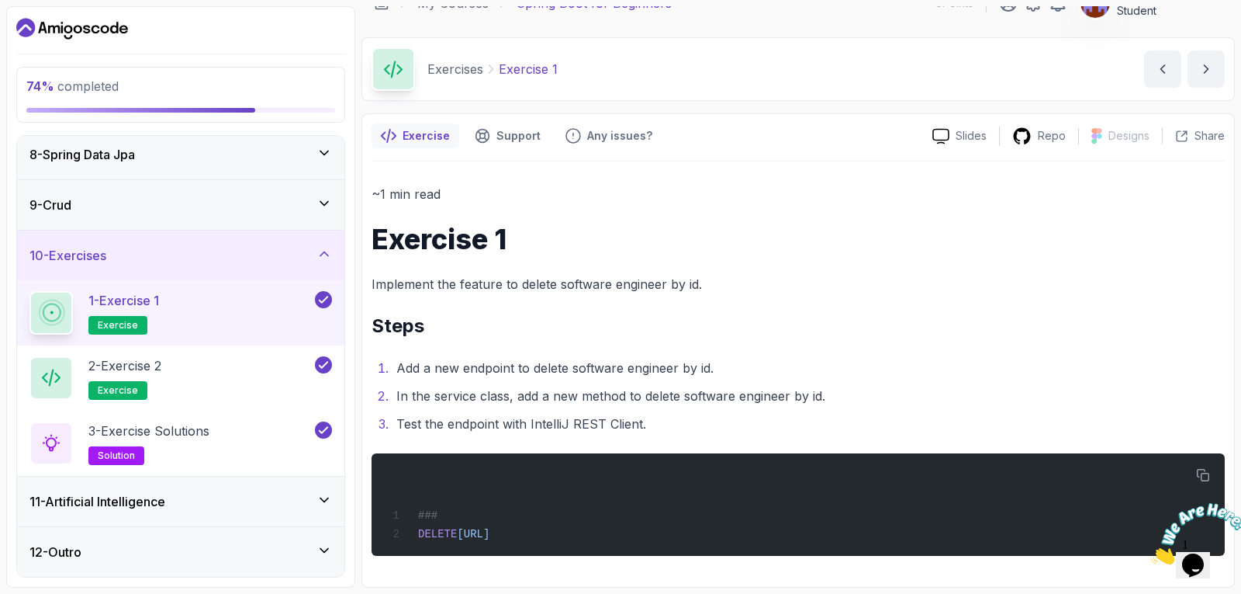
click at [324, 494] on icon at bounding box center [325, 500] width 16 height 16
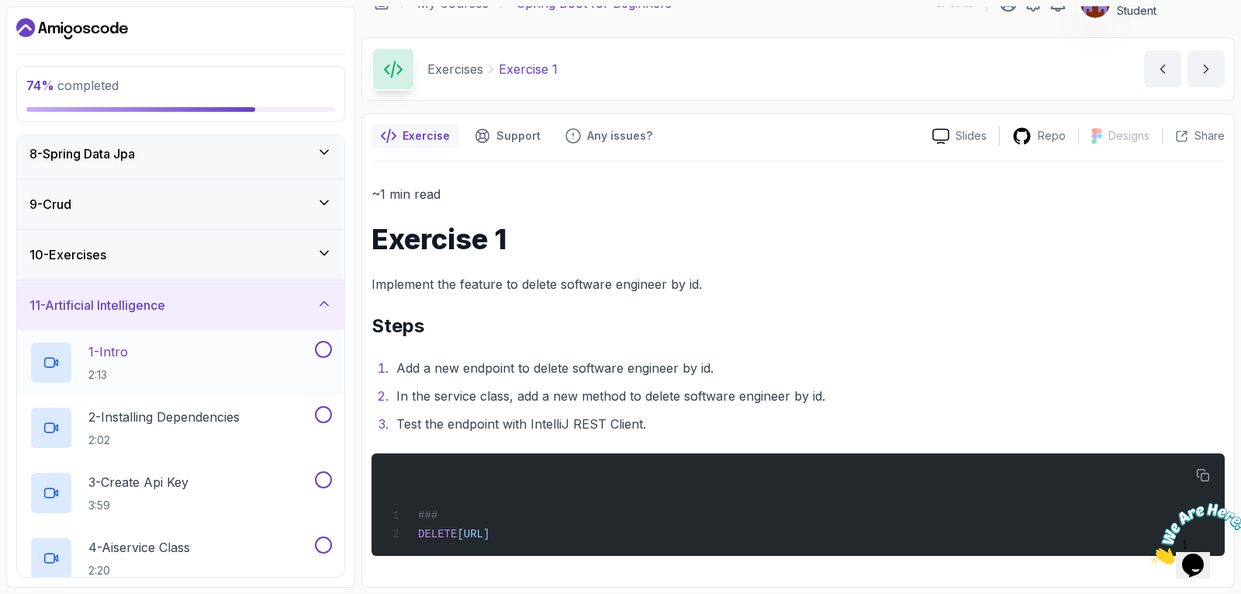
click at [147, 353] on div "1 - Intro 2:13" at bounding box center [170, 362] width 282 height 43
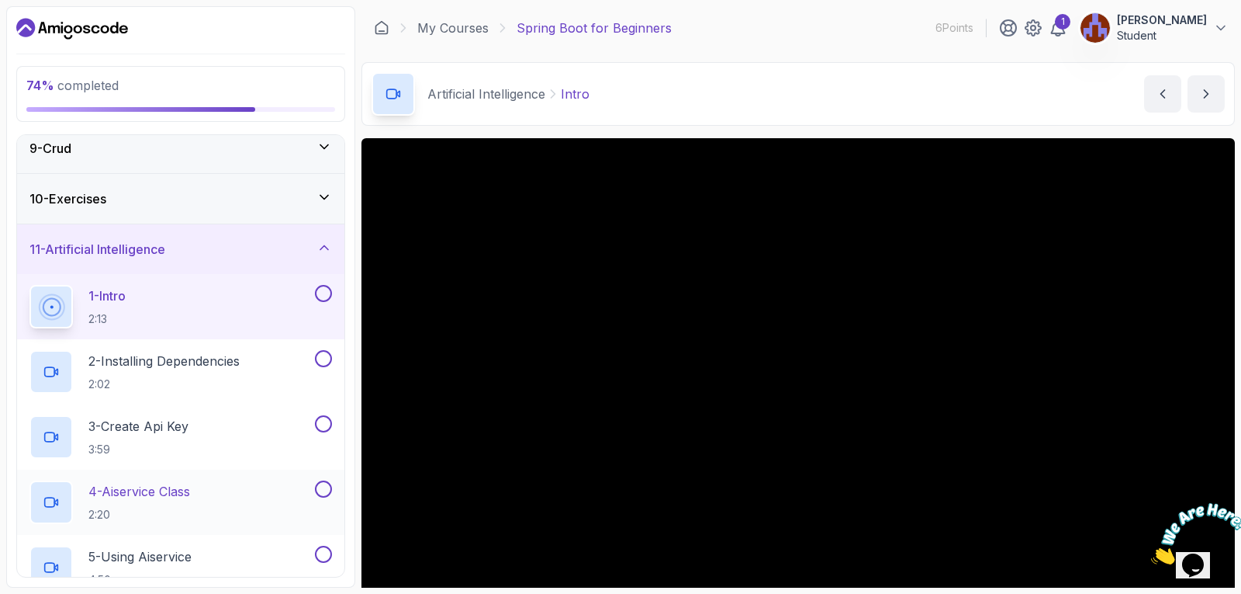
scroll to position [437, 0]
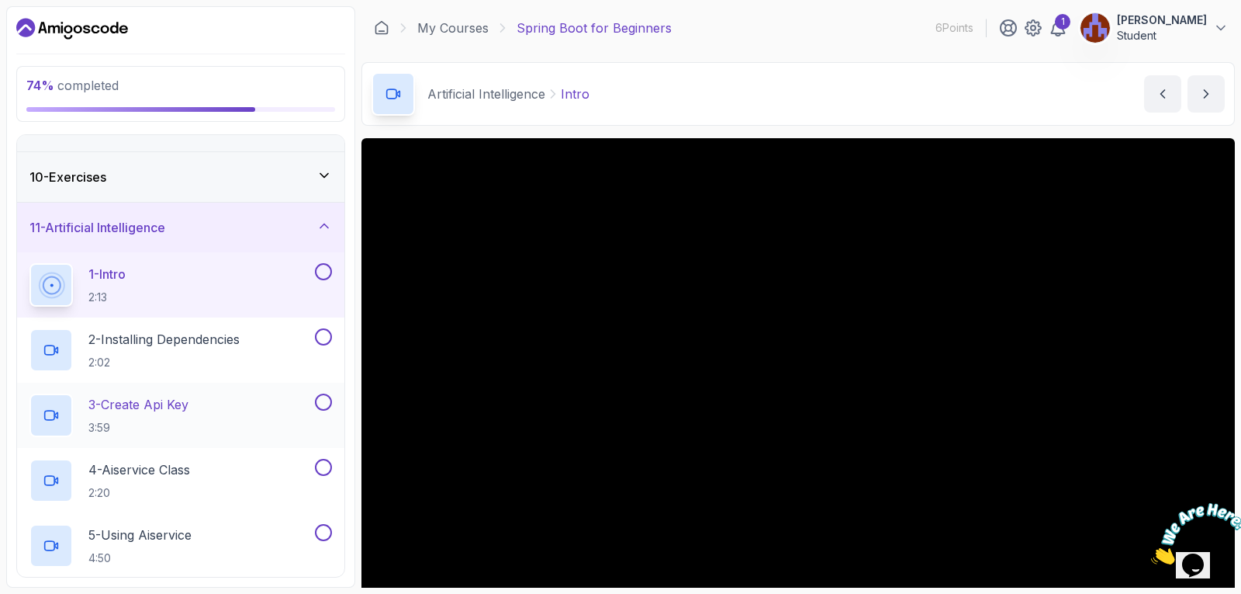
click at [266, 414] on div "3 - Create Api Key 3:59" at bounding box center [170, 414] width 282 height 43
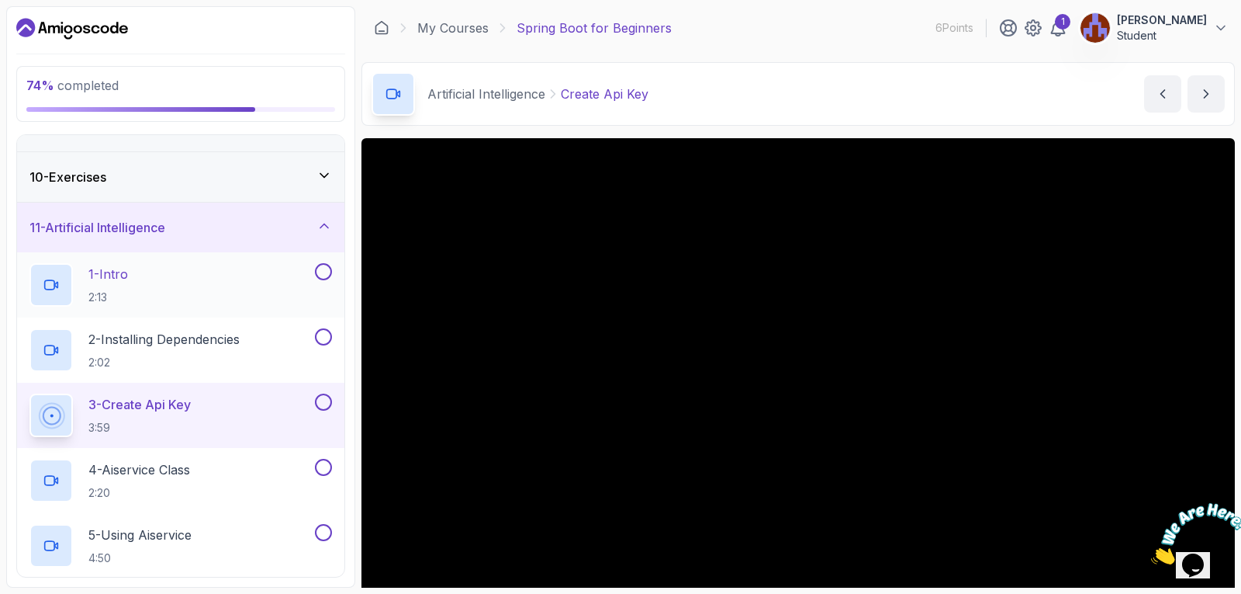
click at [324, 269] on button at bounding box center [323, 271] width 17 height 17
click at [321, 336] on button at bounding box center [323, 336] width 17 height 17
click at [323, 397] on button at bounding box center [323, 401] width 17 height 17
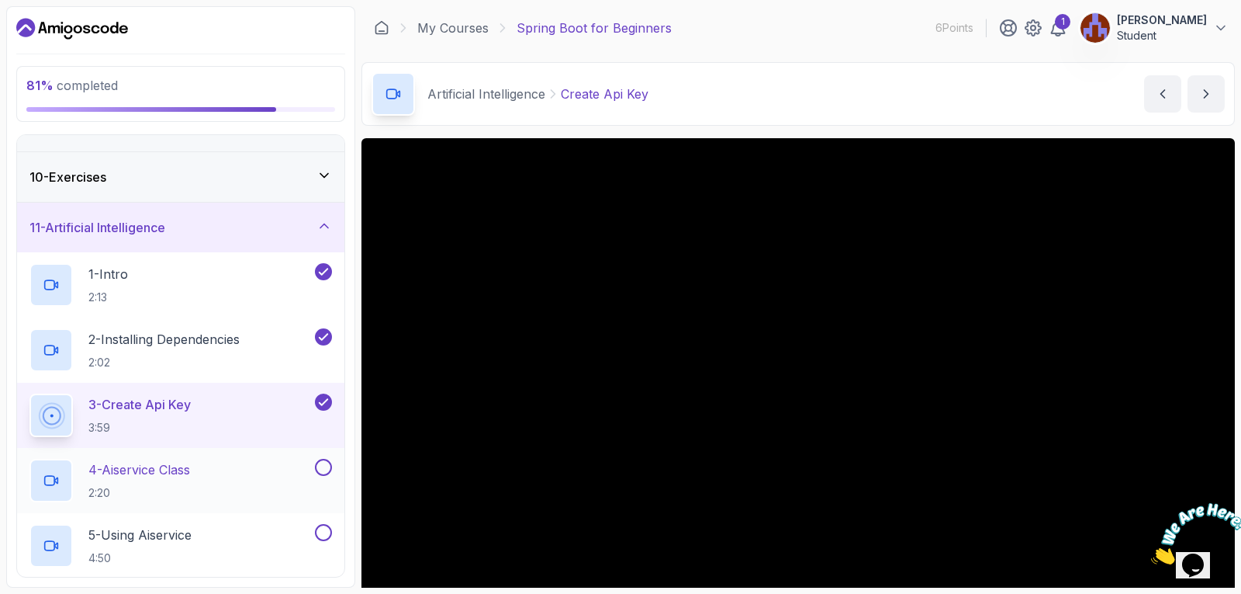
click at [321, 468] on button at bounding box center [323, 467] width 17 height 17
click at [324, 537] on button at bounding box center [323, 532] width 17 height 17
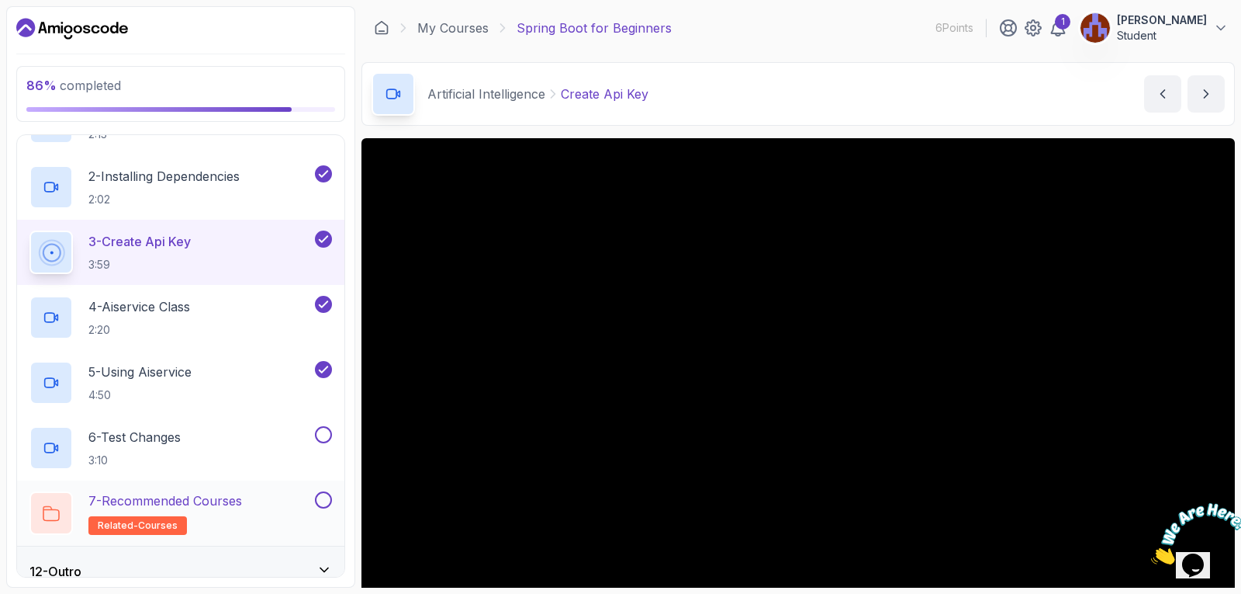
scroll to position [619, 0]
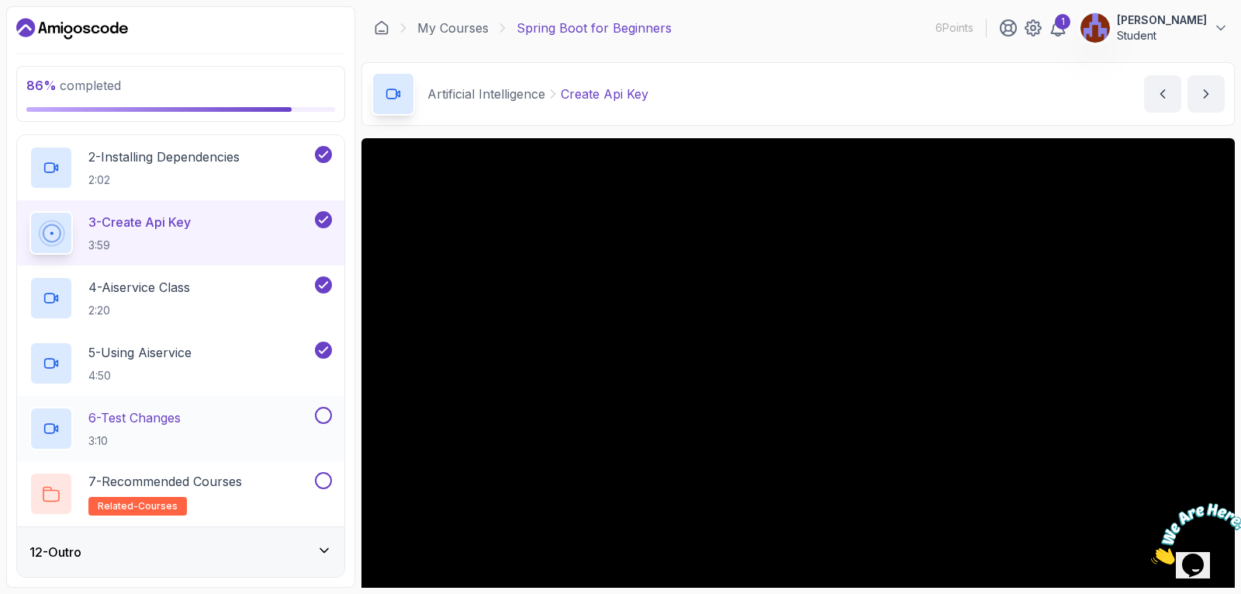
click at [325, 412] on button at bounding box center [323, 415] width 17 height 17
click at [321, 483] on button at bounding box center [323, 480] width 17 height 17
click at [326, 549] on icon at bounding box center [325, 550] width 16 height 16
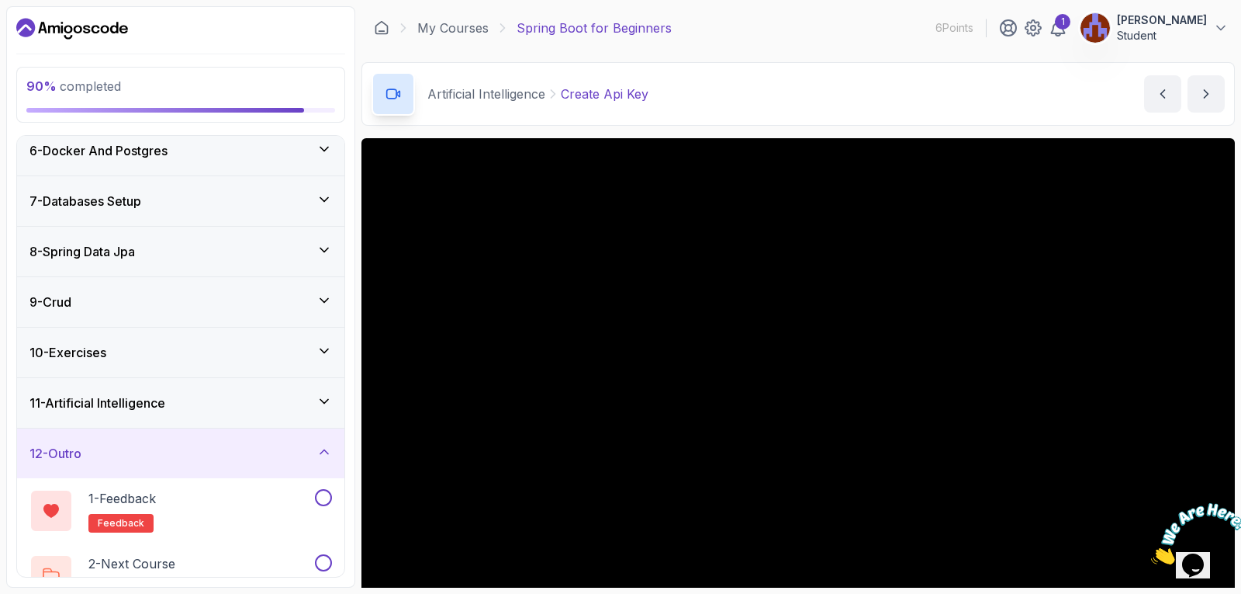
scroll to position [294, 0]
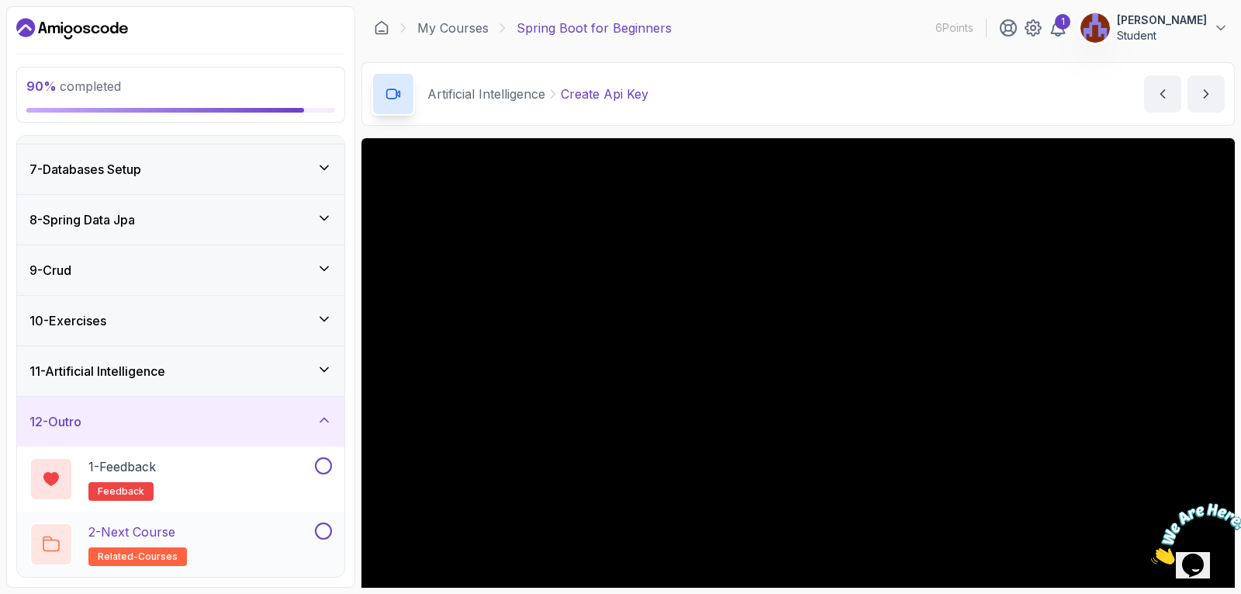
click at [323, 532] on button at bounding box center [323, 530] width 17 height 17
click at [326, 461] on button at bounding box center [323, 465] width 17 height 17
click at [244, 536] on div "2 - Next Course related-courses" at bounding box center [170, 543] width 282 height 43
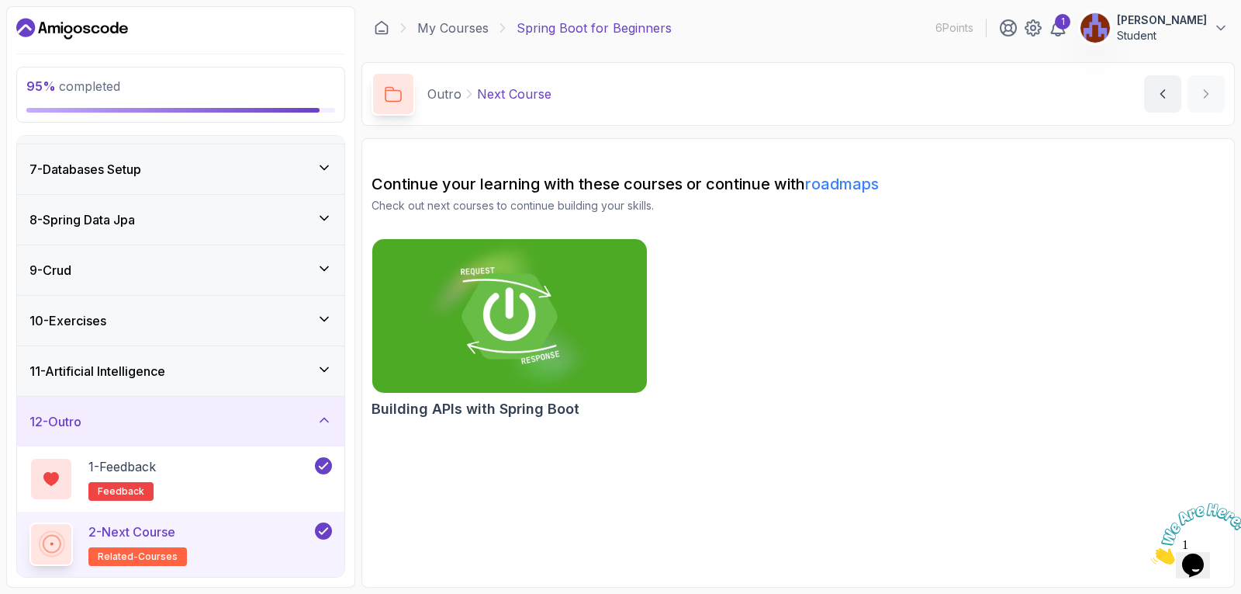
click at [434, 325] on img at bounding box center [509, 315] width 289 height 161
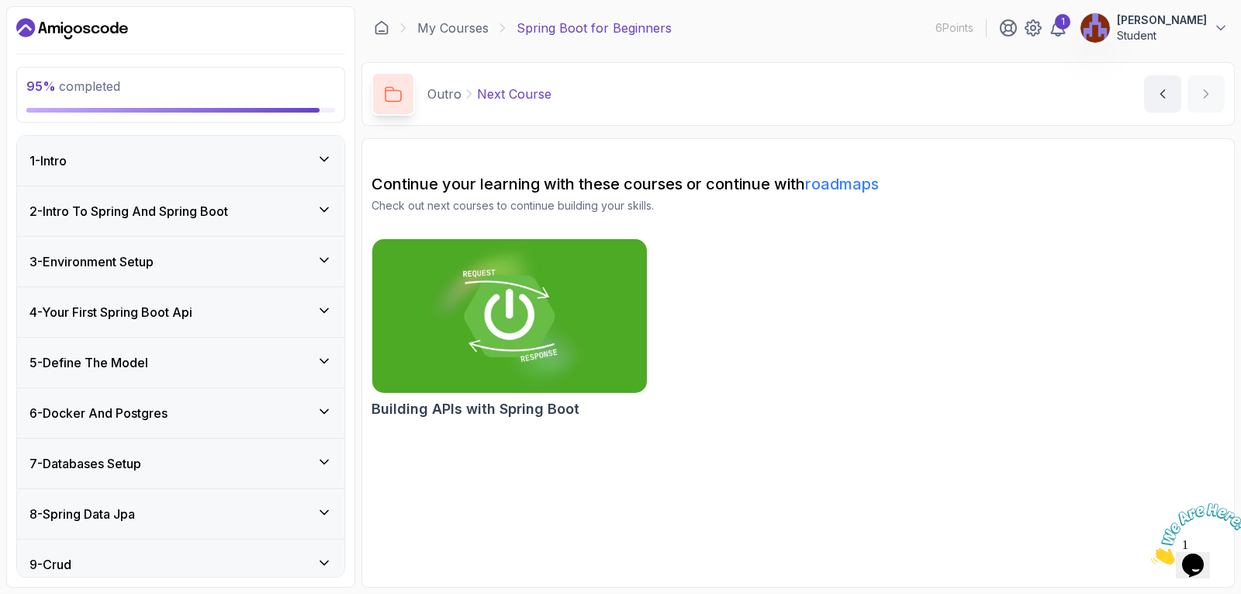
click at [329, 153] on icon at bounding box center [325, 159] width 16 height 16
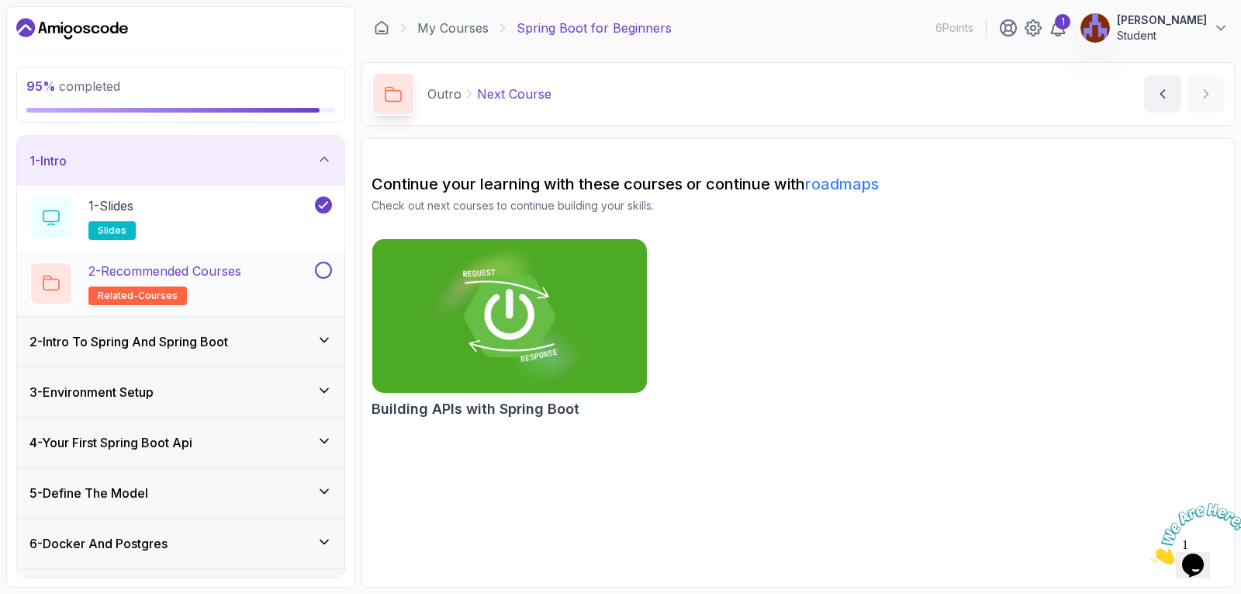
click at [318, 266] on button at bounding box center [323, 269] width 17 height 17
click at [320, 268] on button at bounding box center [323, 269] width 17 height 17
click at [329, 335] on icon at bounding box center [325, 340] width 16 height 16
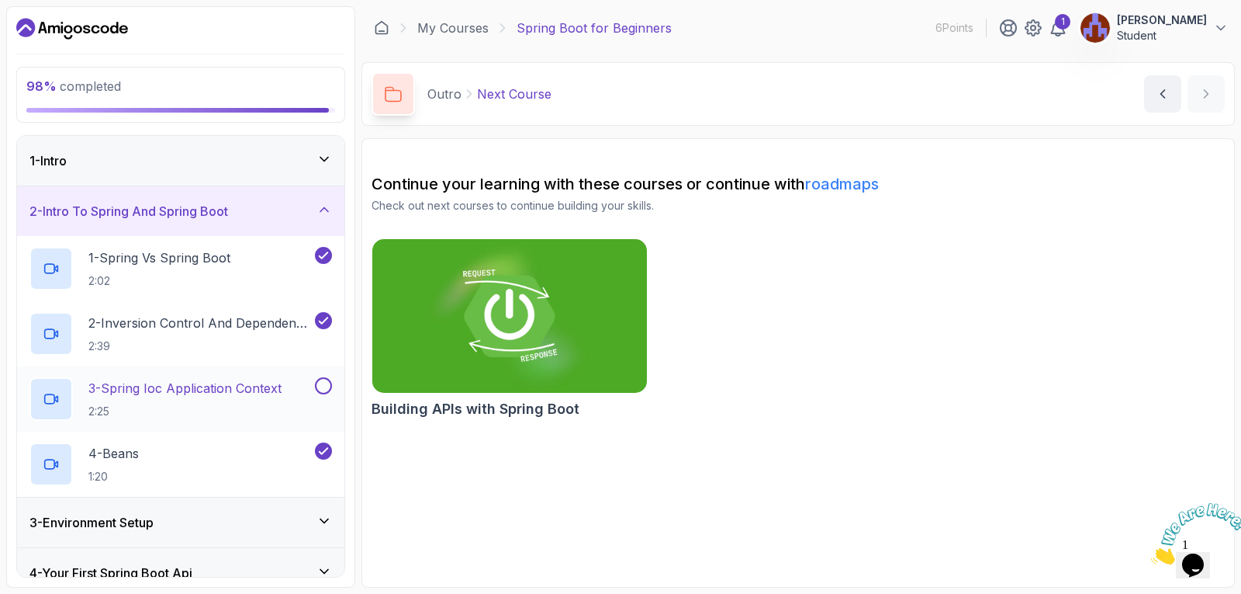
click at [326, 384] on button at bounding box center [323, 385] width 17 height 17
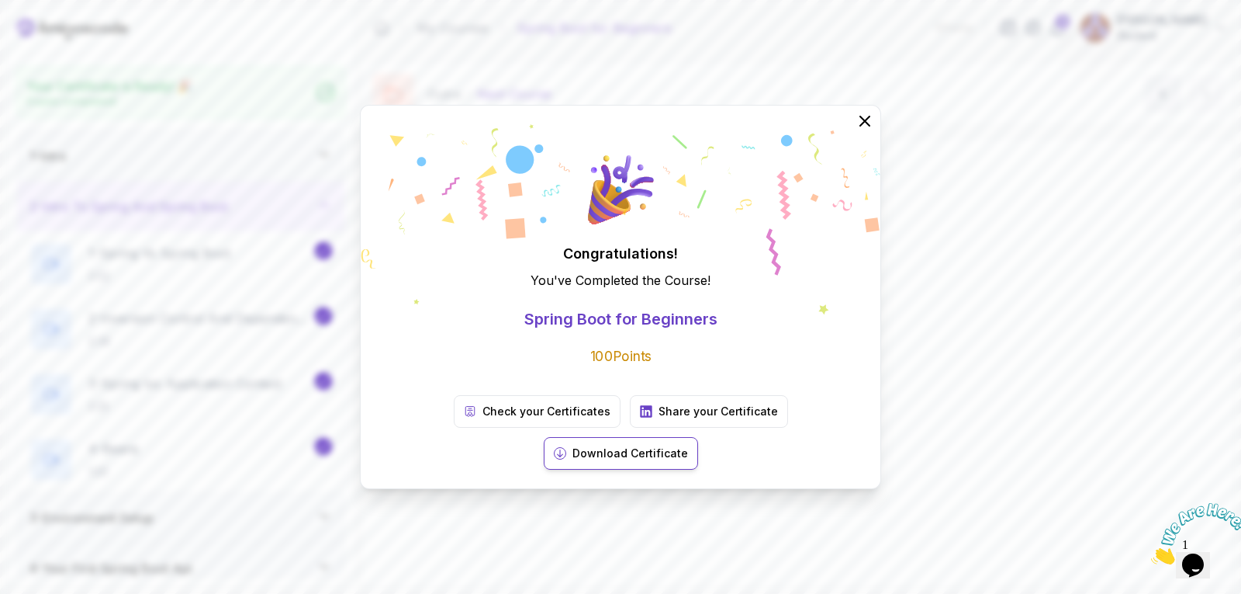
click at [688, 445] on p "Download Certificate" at bounding box center [631, 453] width 116 height 16
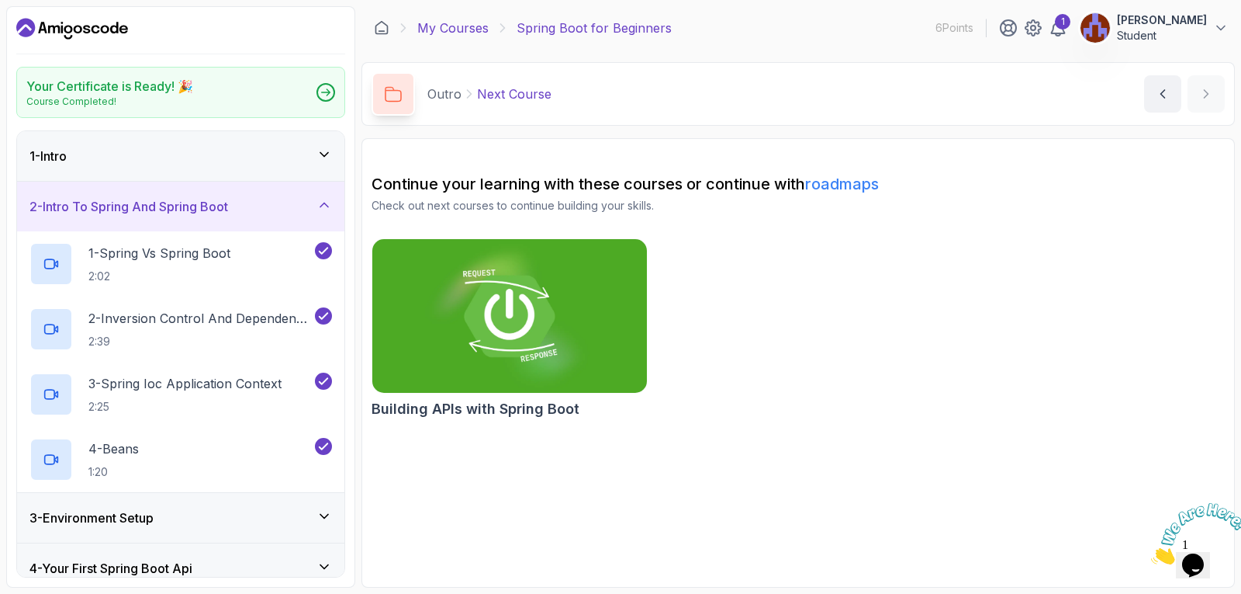
click at [441, 30] on link "My Courses" at bounding box center [452, 28] width 71 height 19
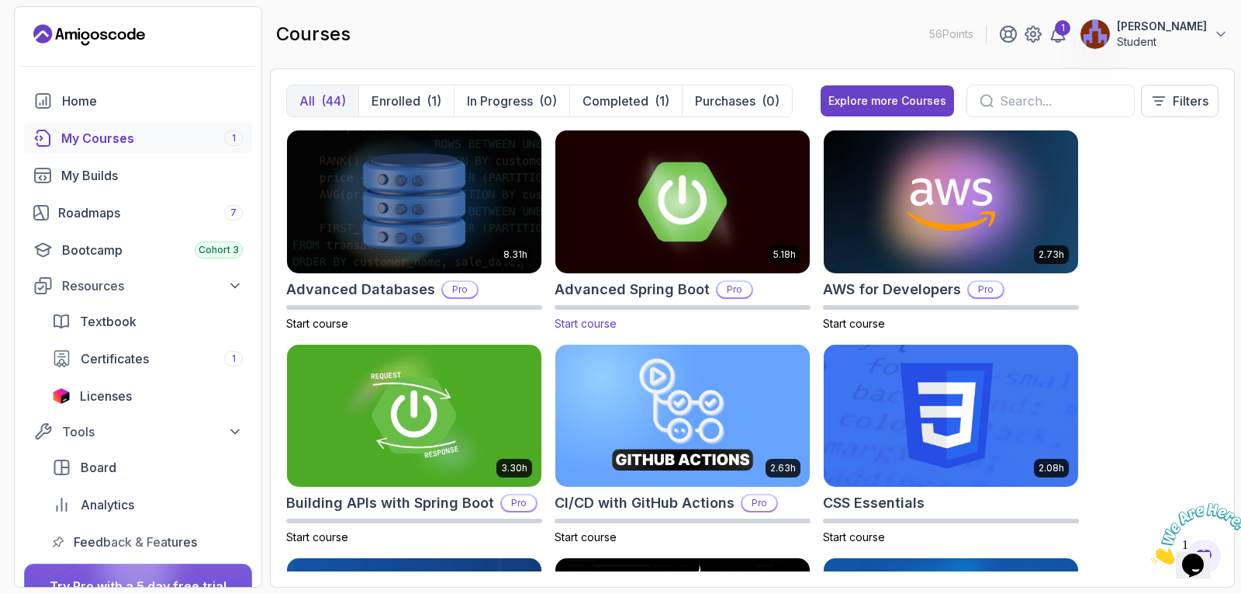
click at [663, 228] on img at bounding box center [682, 201] width 267 height 150
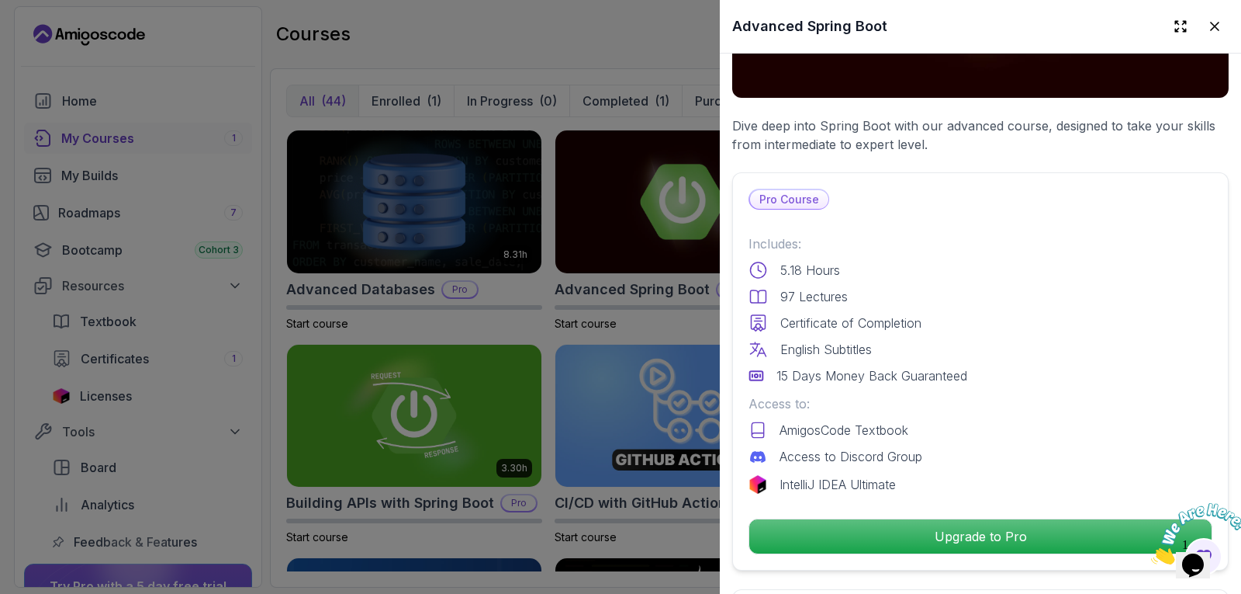
scroll to position [388, 0]
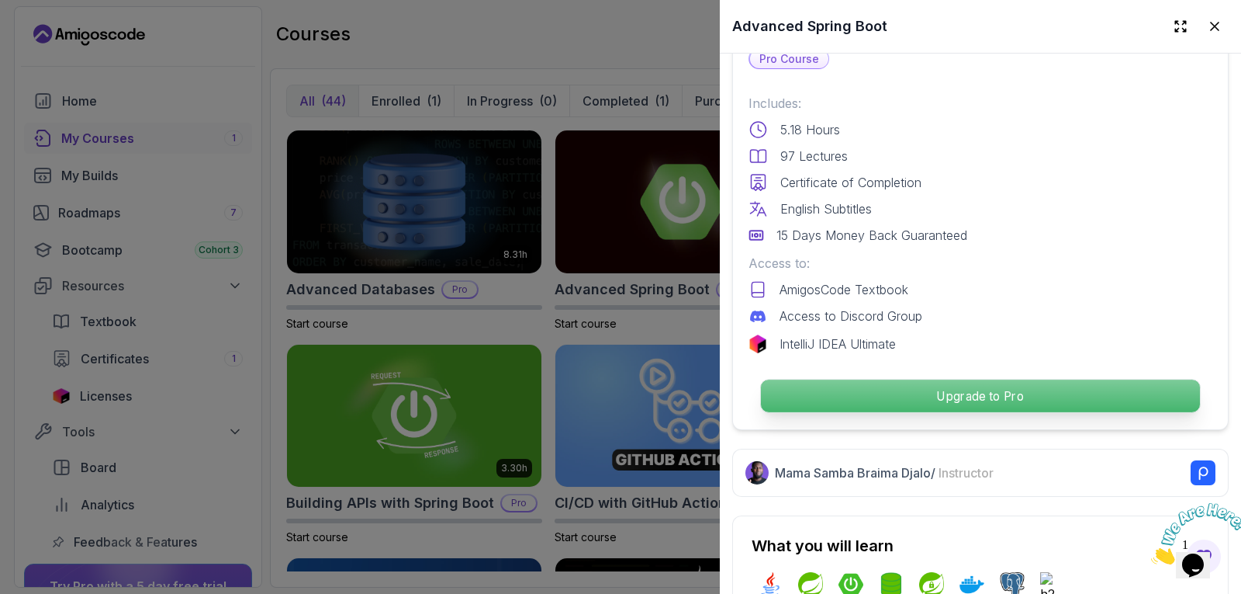
click at [874, 384] on p "Upgrade to Pro" at bounding box center [980, 395] width 439 height 33
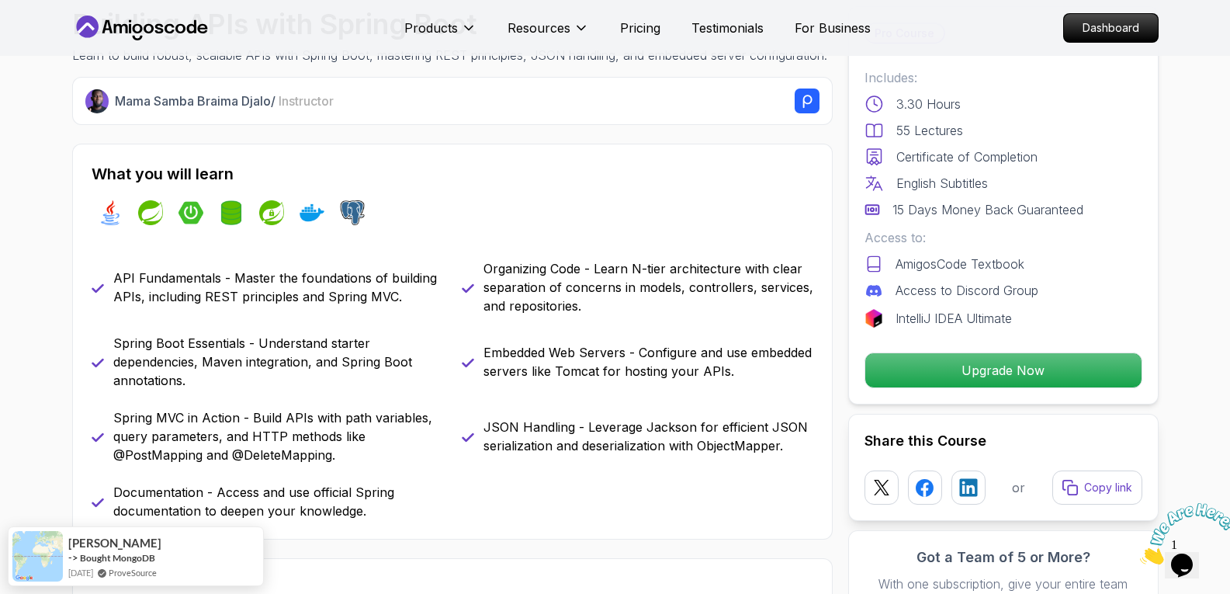
scroll to position [543, 0]
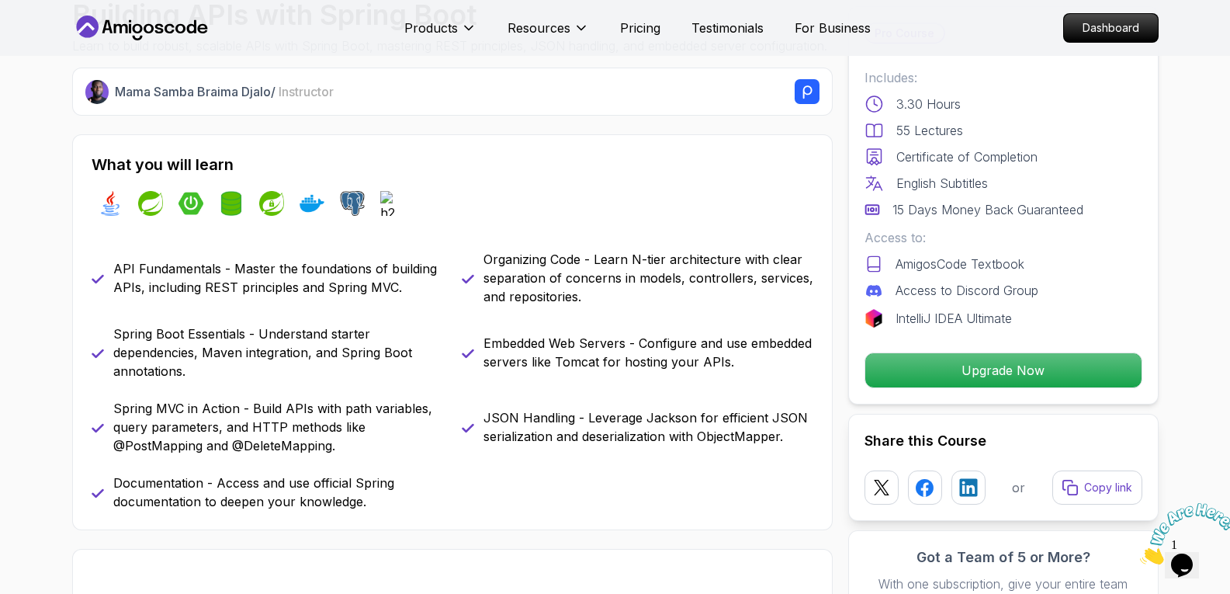
click at [691, 225] on div "java spring spring-boot spring-data-jpa spring-security docker postgres h2" at bounding box center [453, 203] width 722 height 43
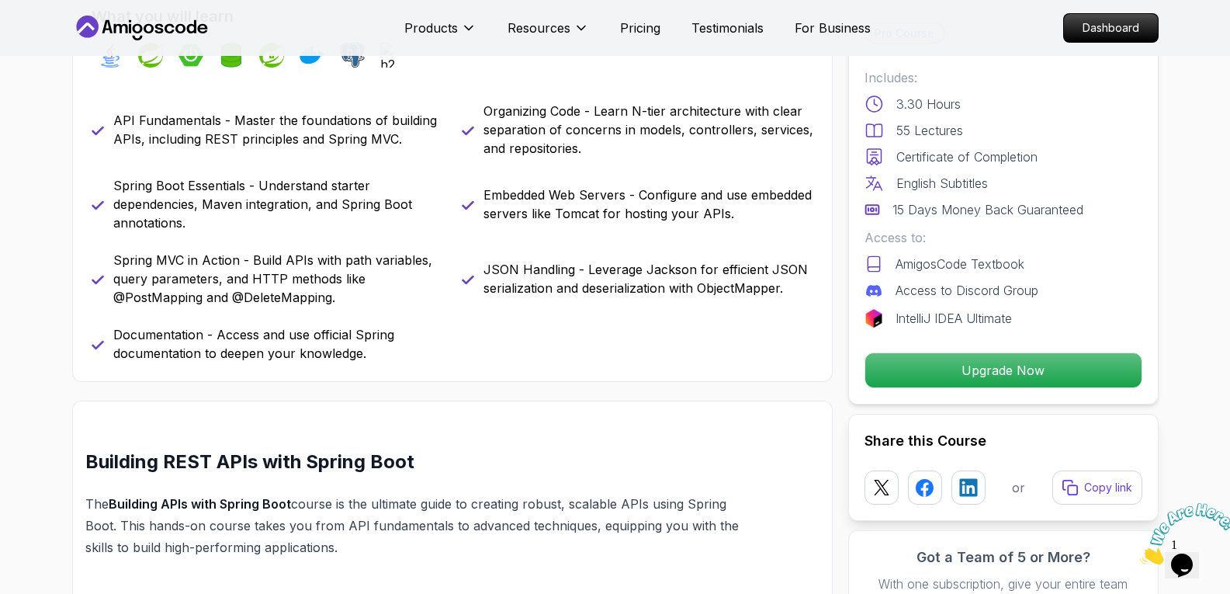
scroll to position [698, 0]
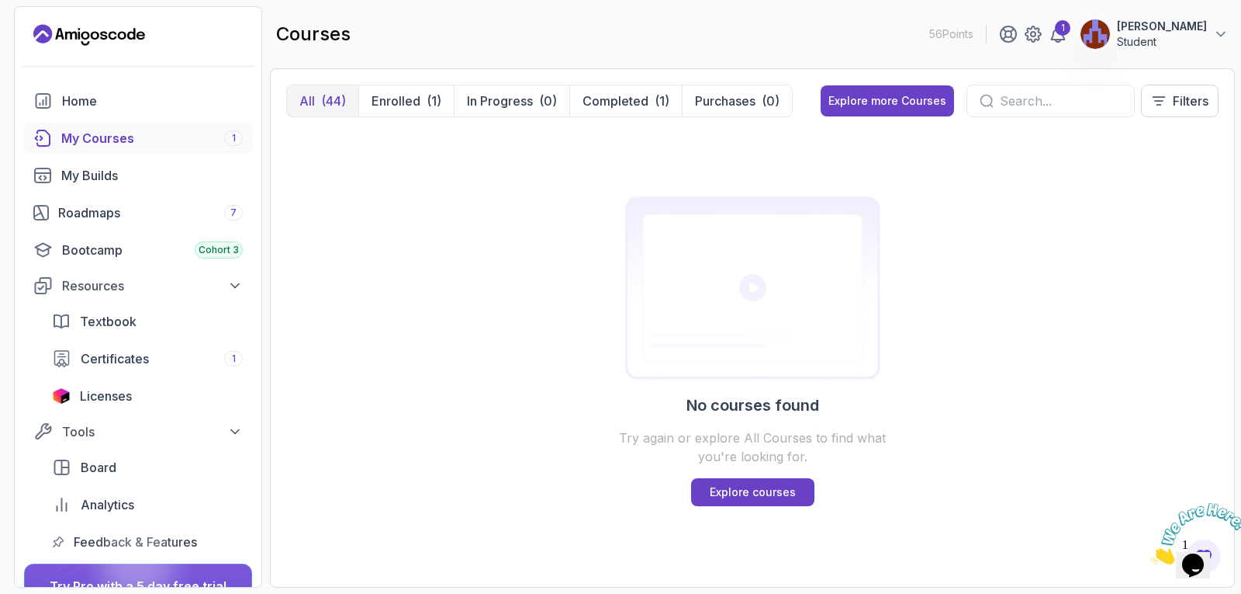
click at [329, 108] on div "(44)" at bounding box center [333, 101] width 25 height 19
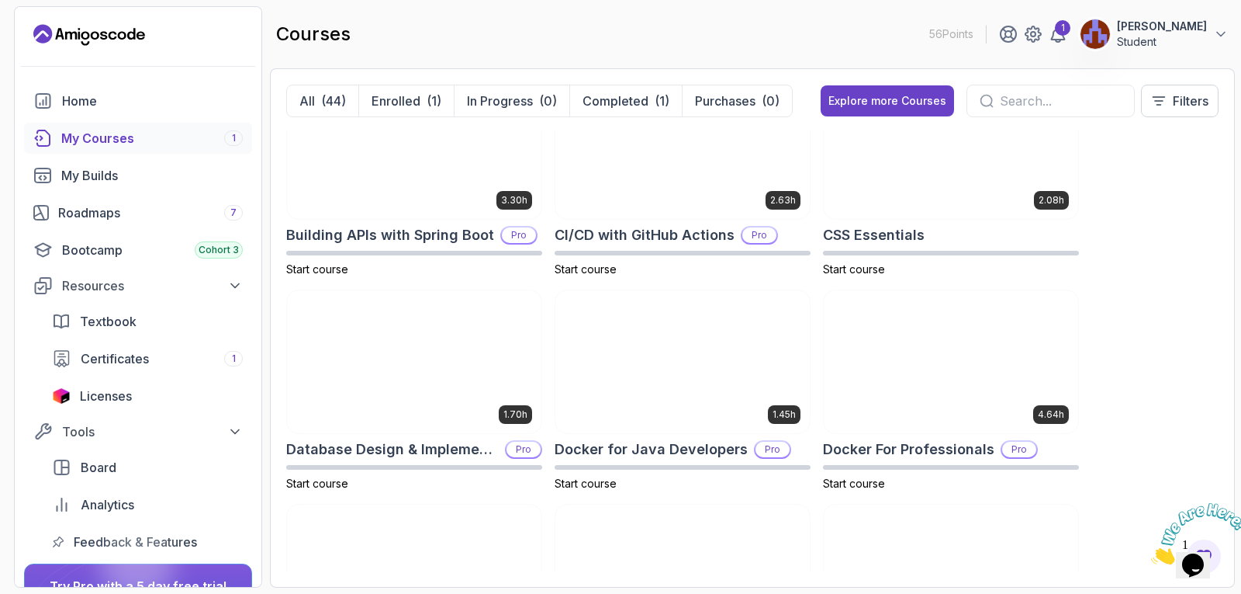
scroll to position [310, 0]
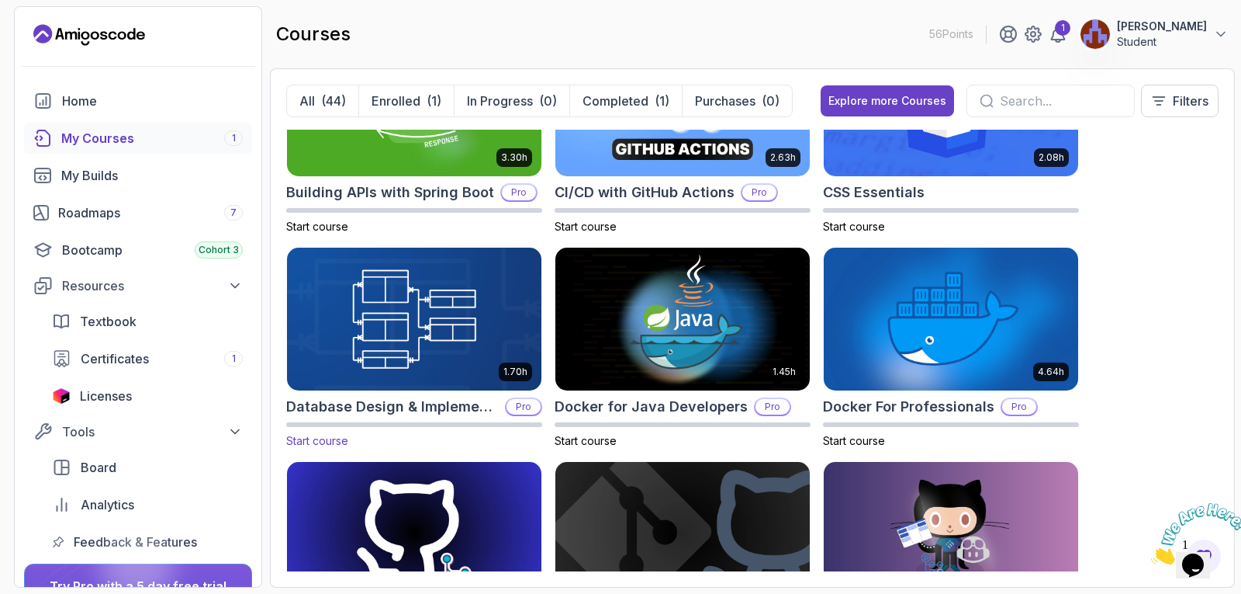
click at [460, 331] on img at bounding box center [414, 319] width 267 height 150
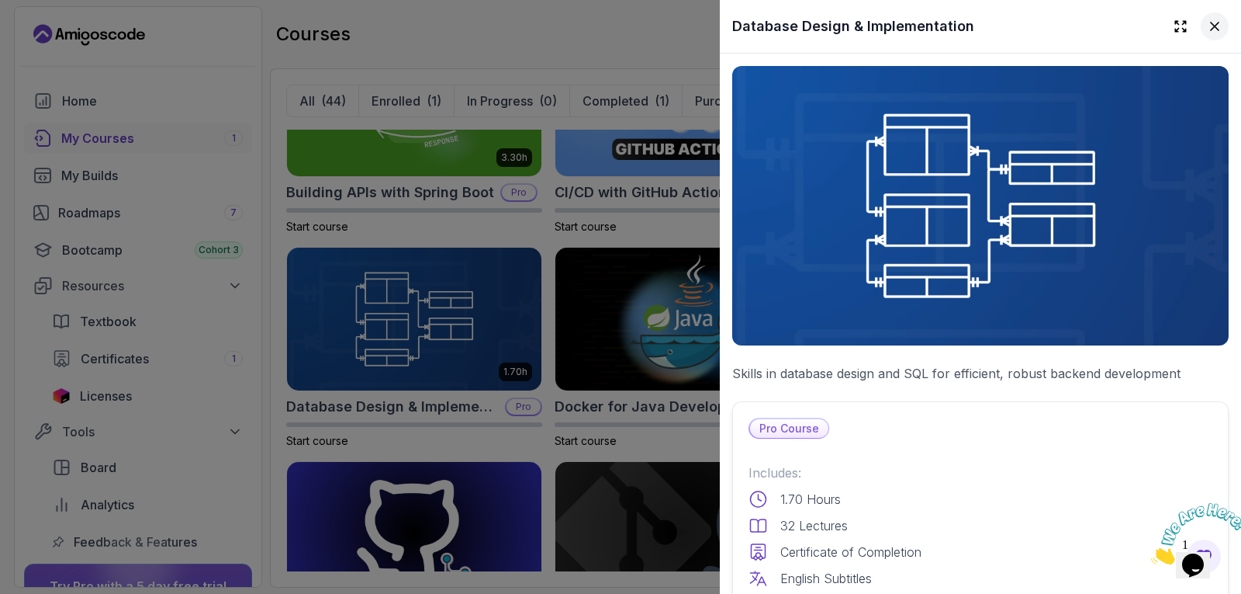
click at [1207, 33] on icon at bounding box center [1215, 27] width 16 height 16
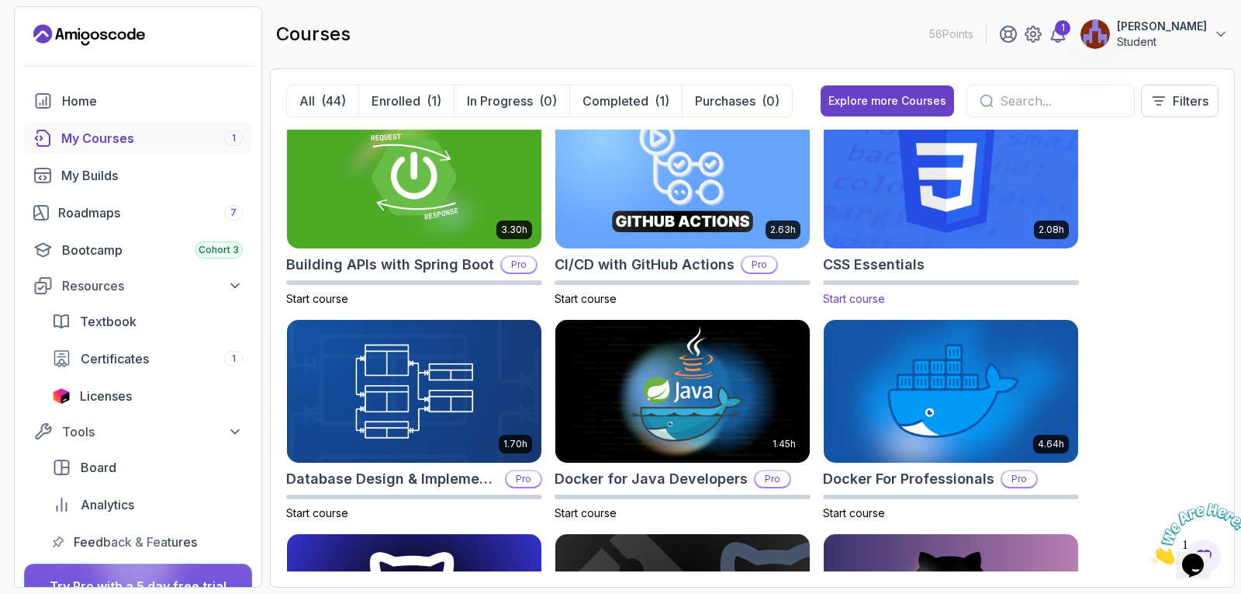
scroll to position [233, 0]
